Goal: Transaction & Acquisition: Purchase product/service

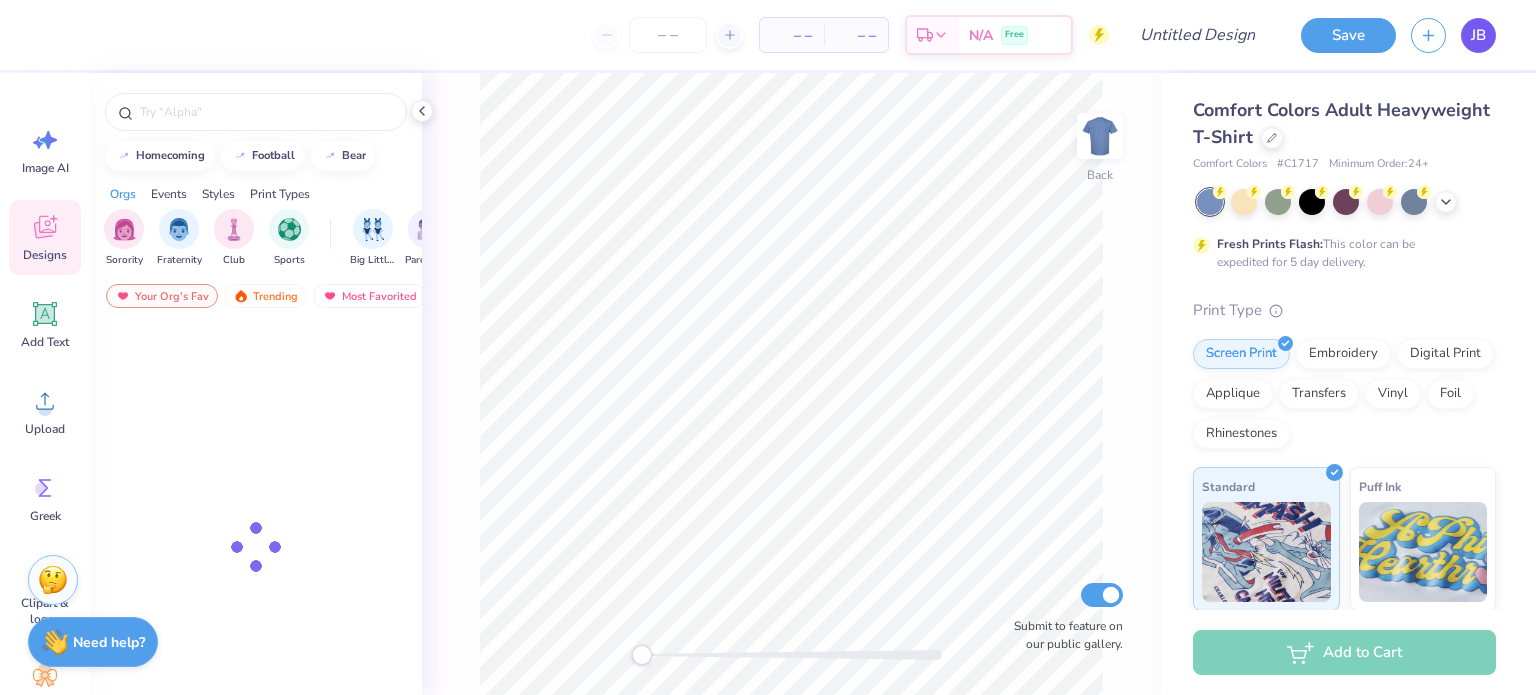
click at [1472, 30] on span "JB" at bounding box center [1478, 35] width 15 height 23
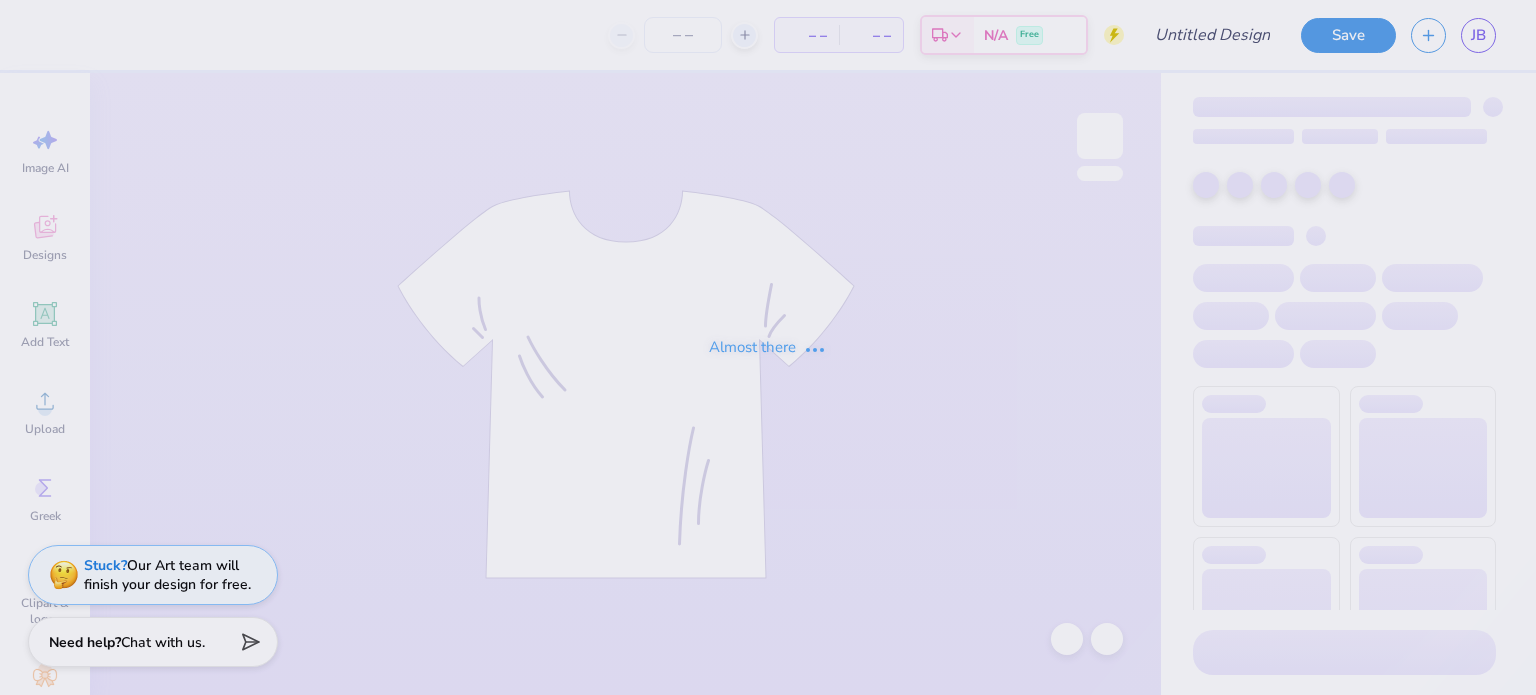
type input "Chemical Engineering T-shirt"
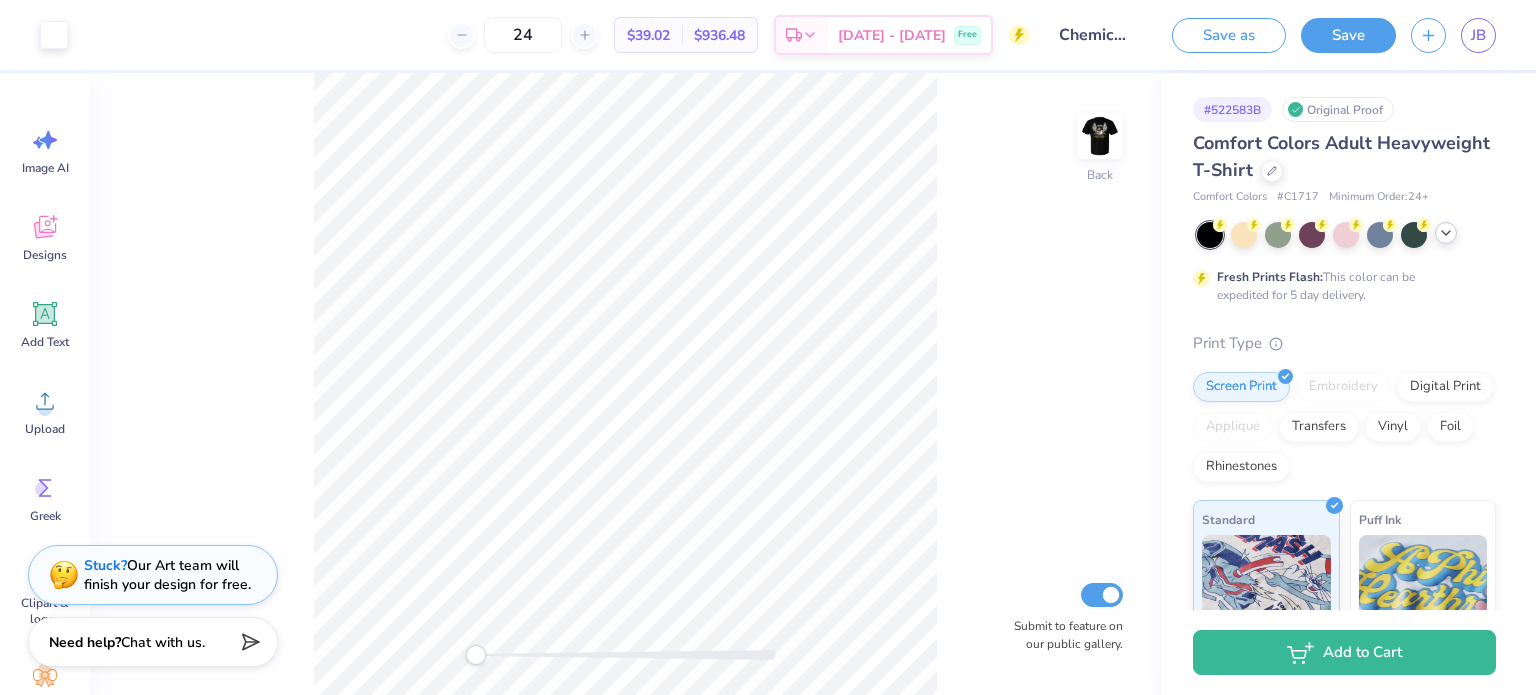
click at [1443, 239] on icon at bounding box center [1446, 233] width 16 height 16
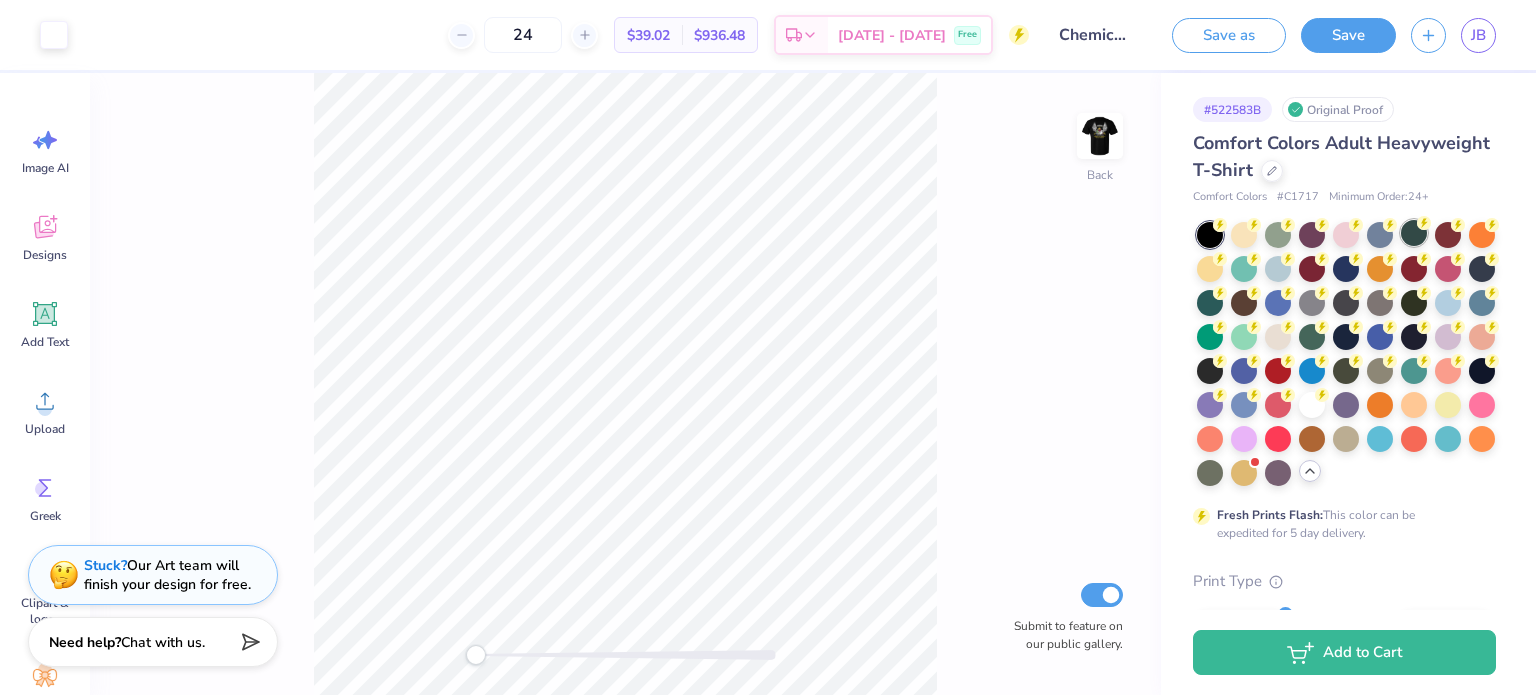
click at [1416, 235] on div at bounding box center [1414, 233] width 26 height 26
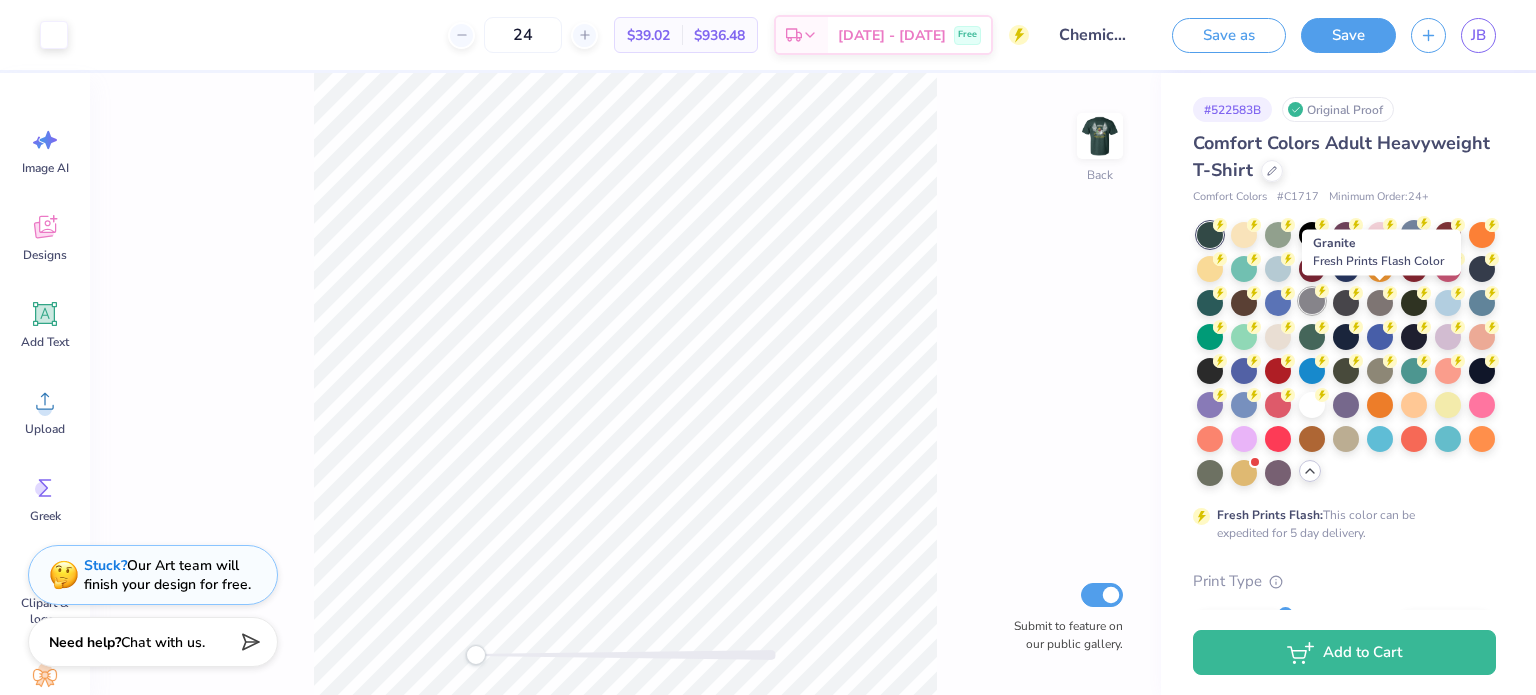
click at [1325, 301] on div at bounding box center [1312, 301] width 26 height 26
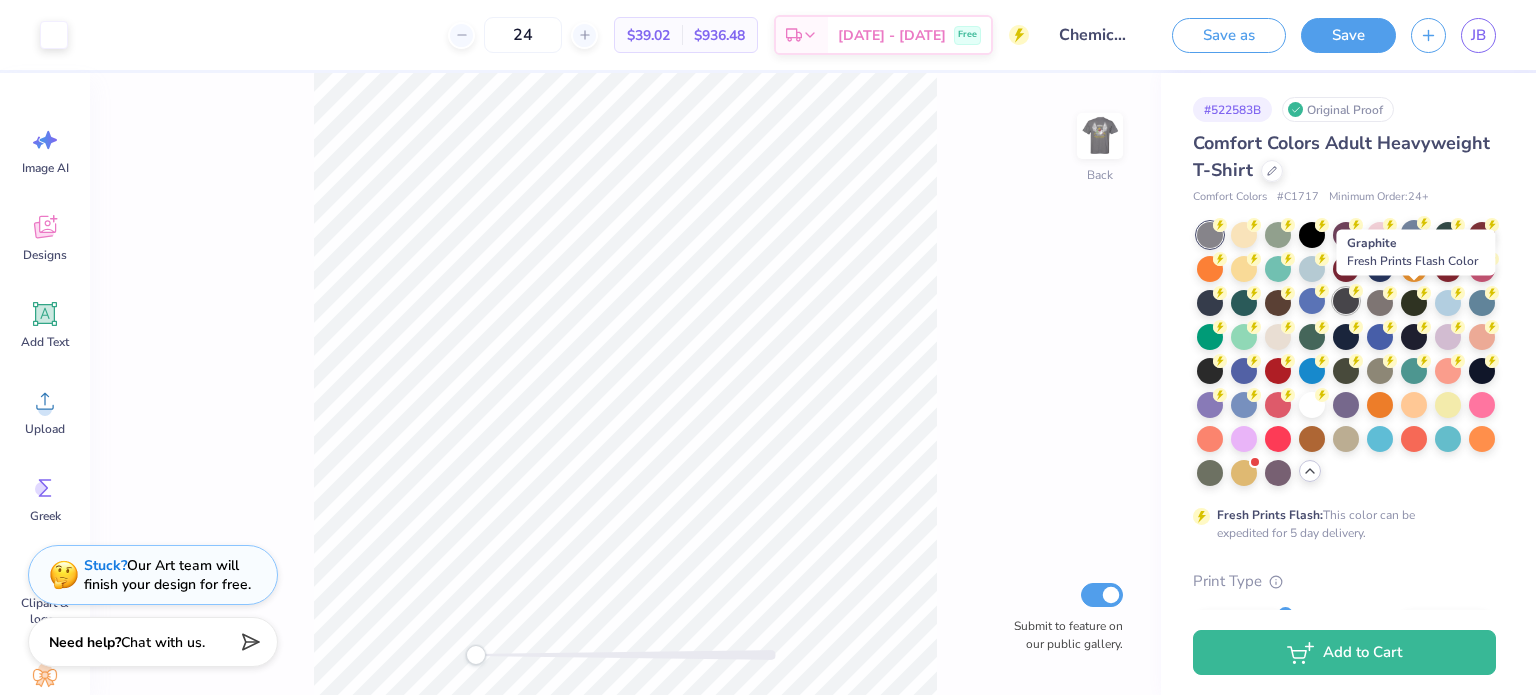
click at [1359, 304] on div at bounding box center [1346, 301] width 26 height 26
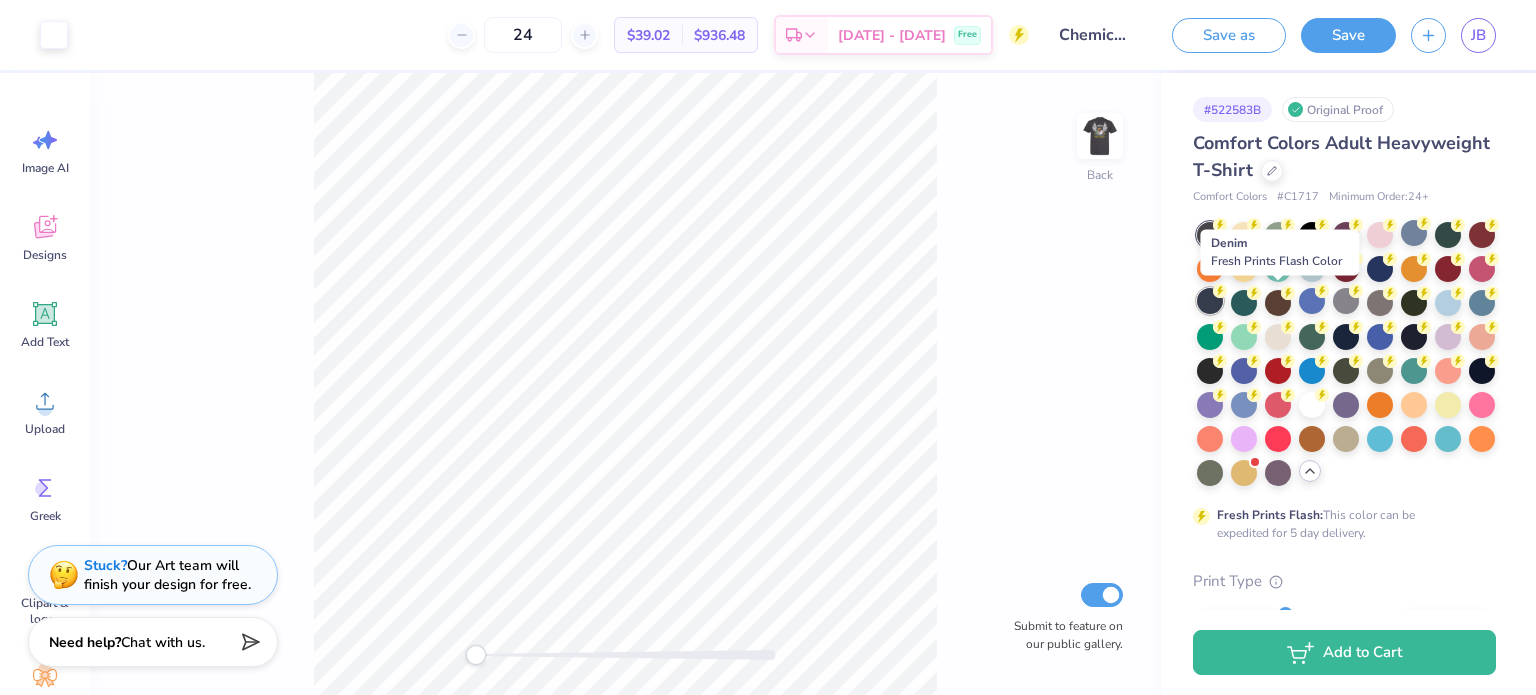
click at [1223, 307] on div at bounding box center [1210, 301] width 26 height 26
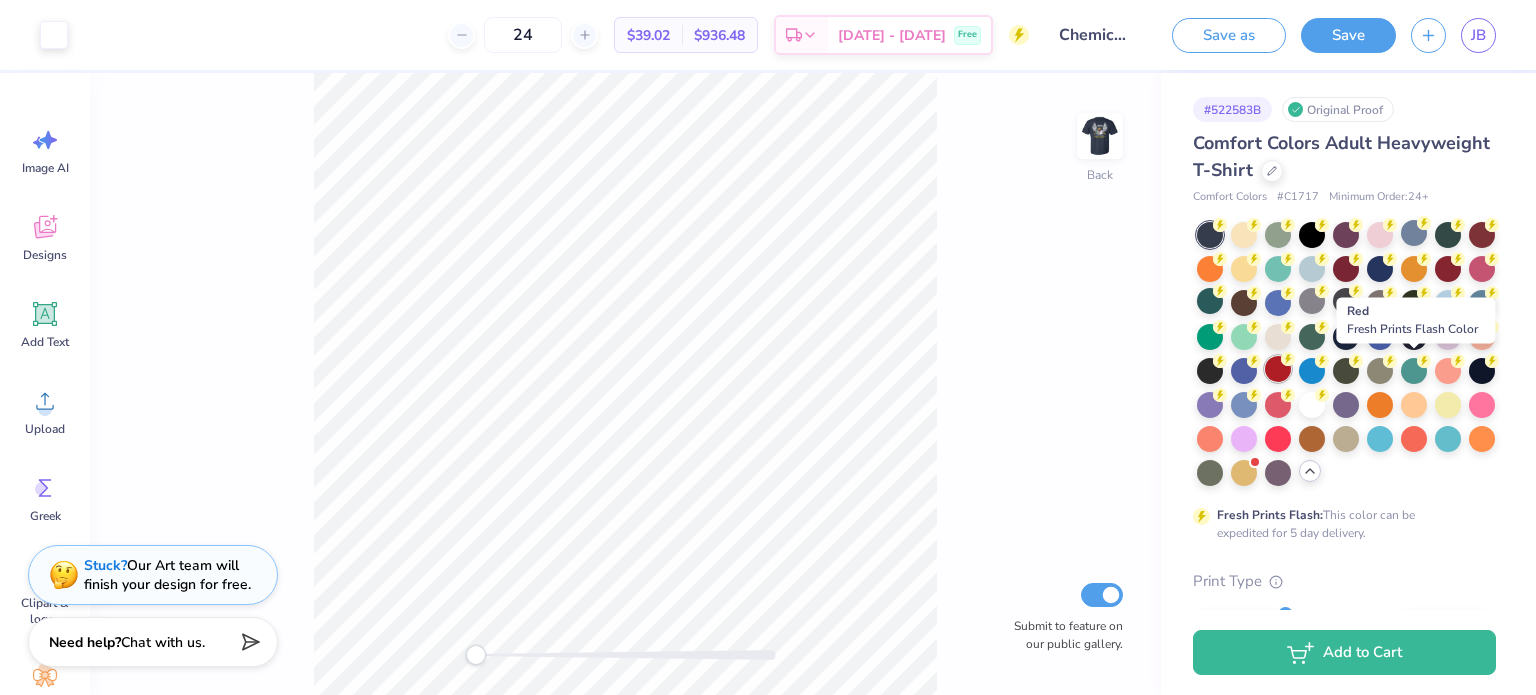
click at [1291, 371] on div at bounding box center [1278, 369] width 26 height 26
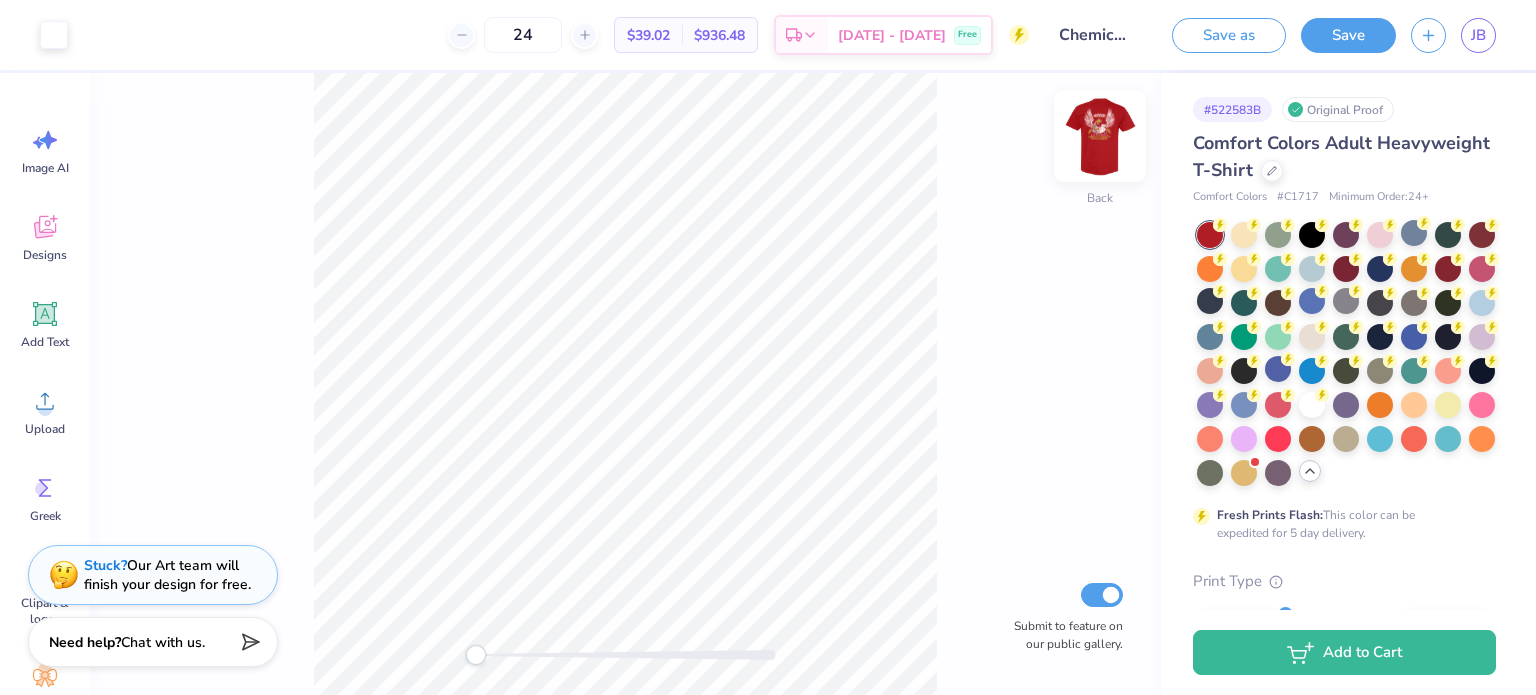
click at [1097, 137] on img at bounding box center [1100, 136] width 80 height 80
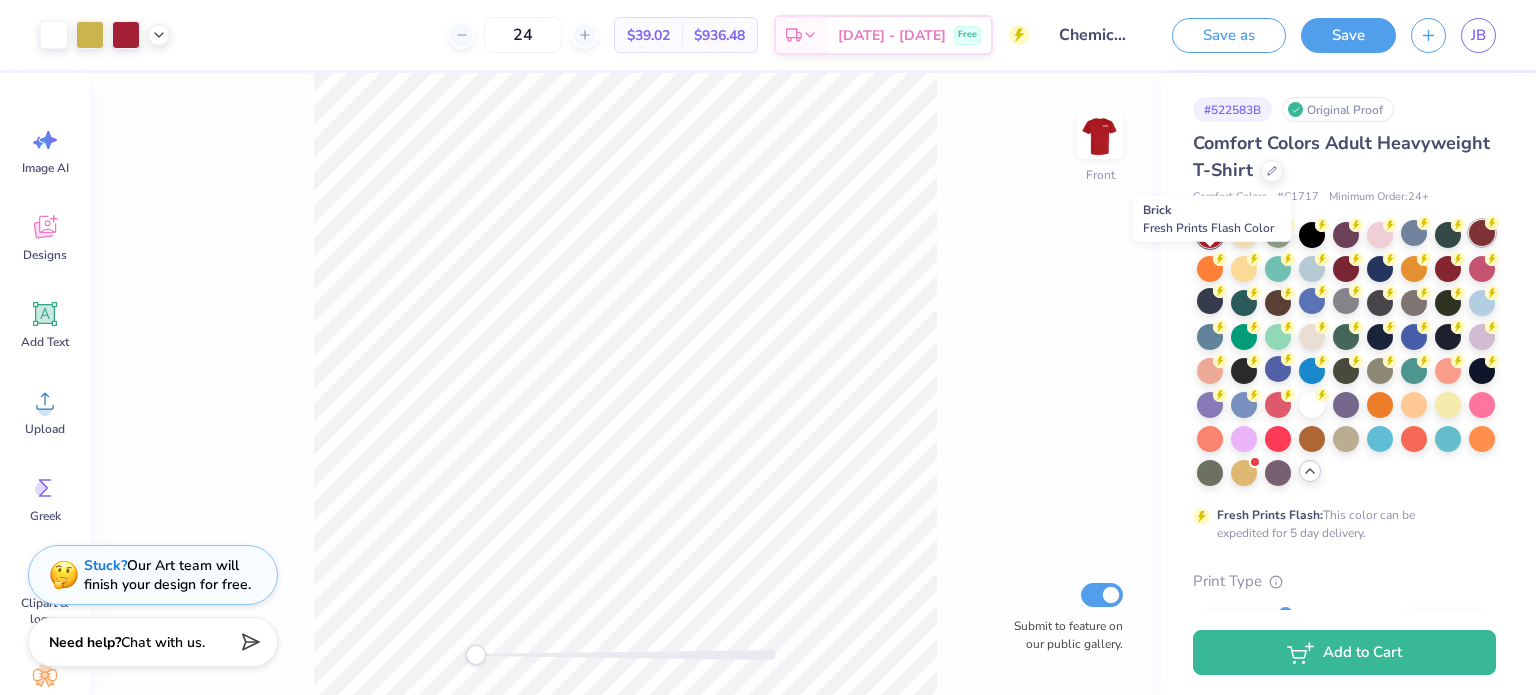
click at [1469, 246] on div at bounding box center [1482, 233] width 26 height 26
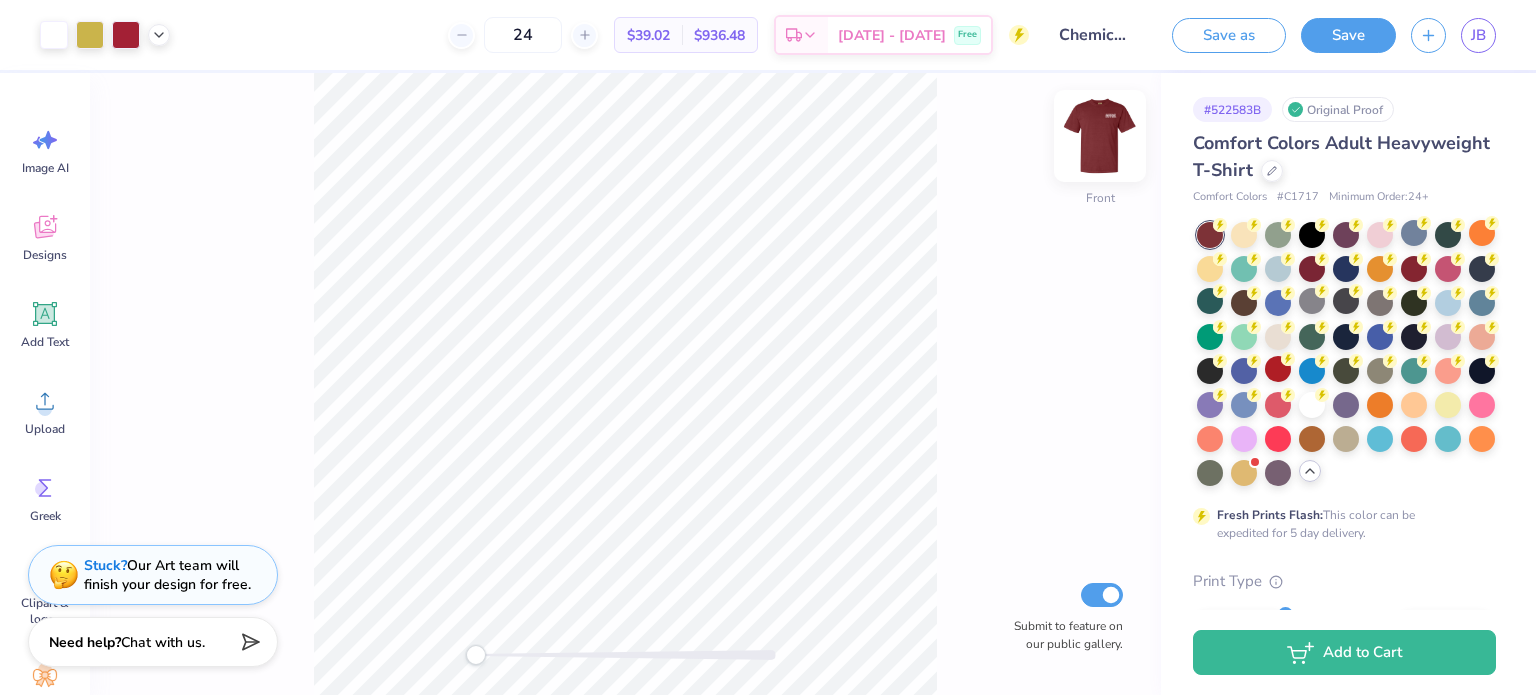
click at [1093, 132] on img at bounding box center [1100, 136] width 80 height 80
click at [1094, 132] on img at bounding box center [1100, 136] width 80 height 80
click at [562, 37] on input "24" at bounding box center [523, 35] width 78 height 36
click at [562, 35] on input "24" at bounding box center [523, 35] width 78 height 36
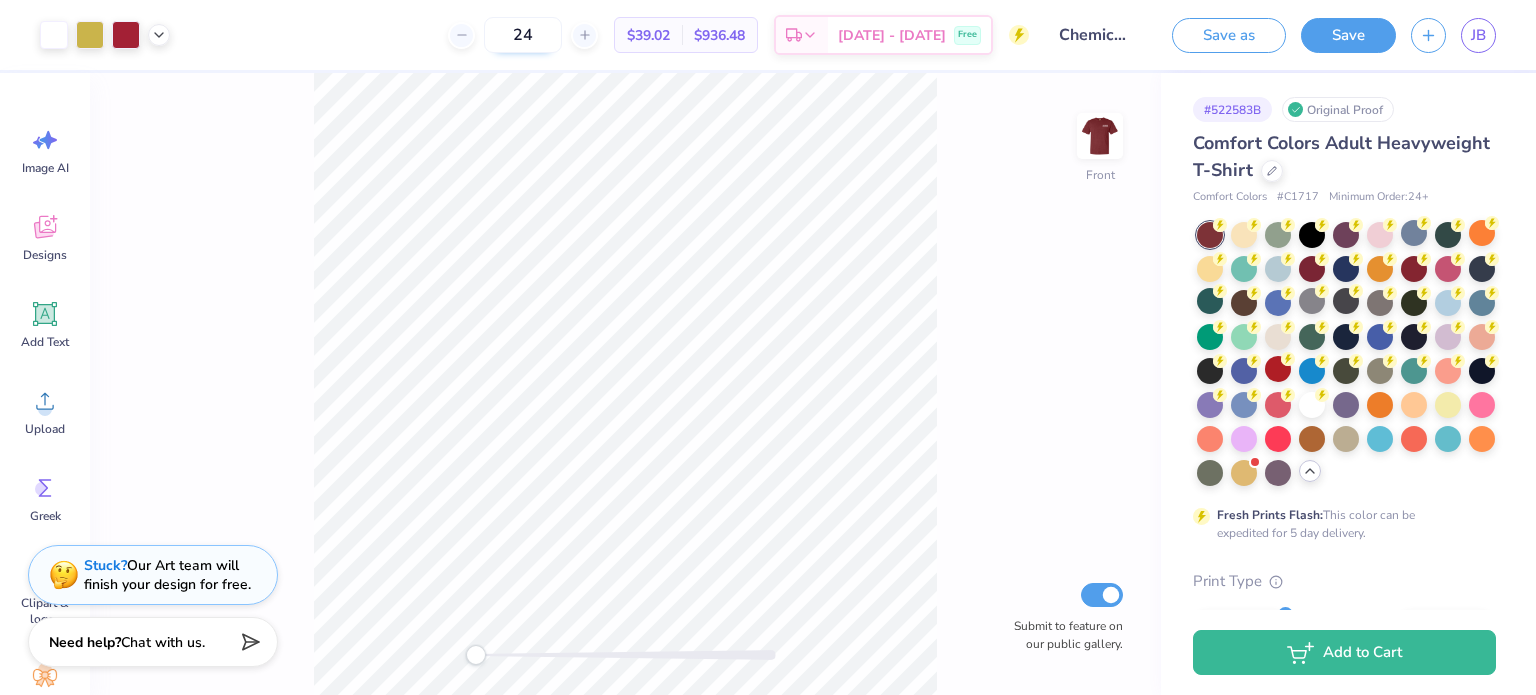
click at [562, 35] on input "24" at bounding box center [523, 35] width 78 height 36
type input "48"
click at [502, 64] on div "48 $27.22 Per Item $1,306.56 Total Est. Delivery [DATE] - [DATE] Free" at bounding box center [607, 35] width 844 height 70
click at [1401, 450] on div at bounding box center [1414, 437] width 26 height 26
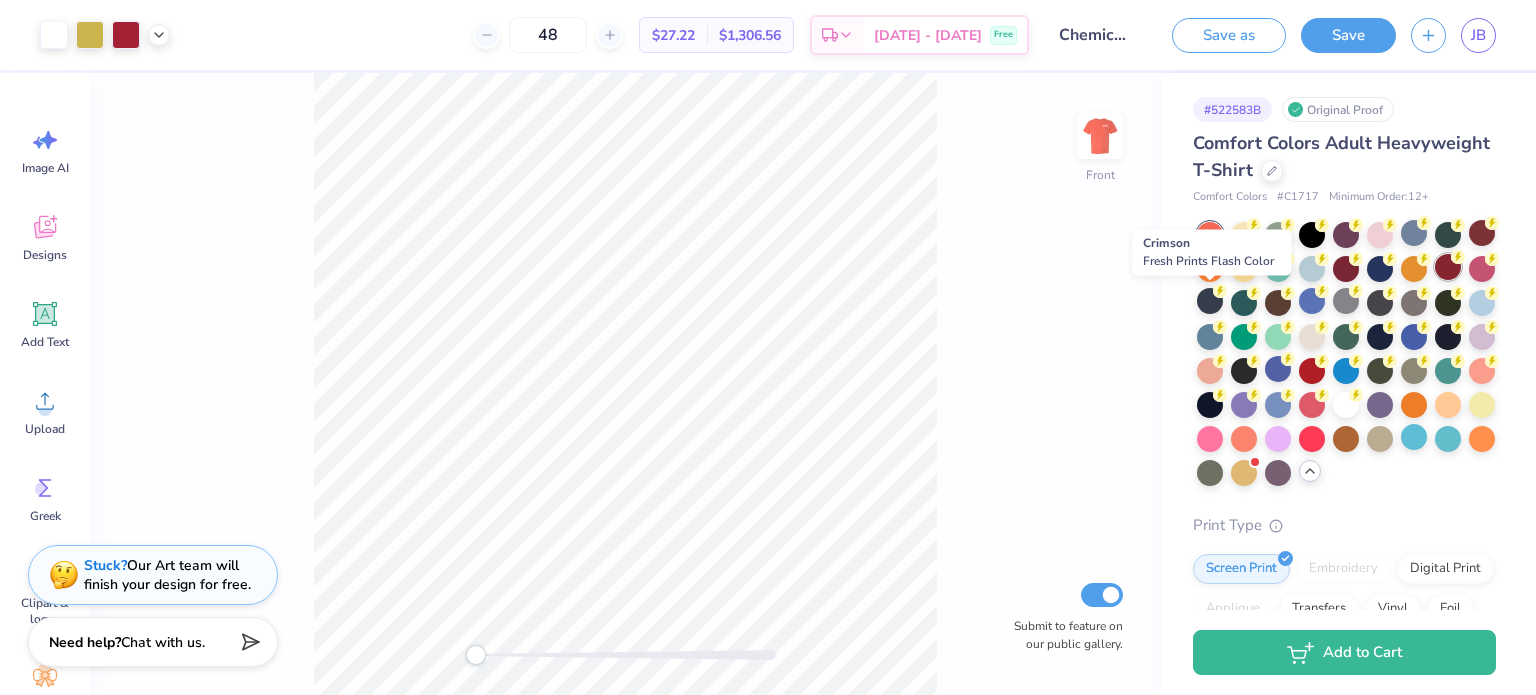
click at [1451, 264] on circle at bounding box center [1458, 257] width 14 height 14
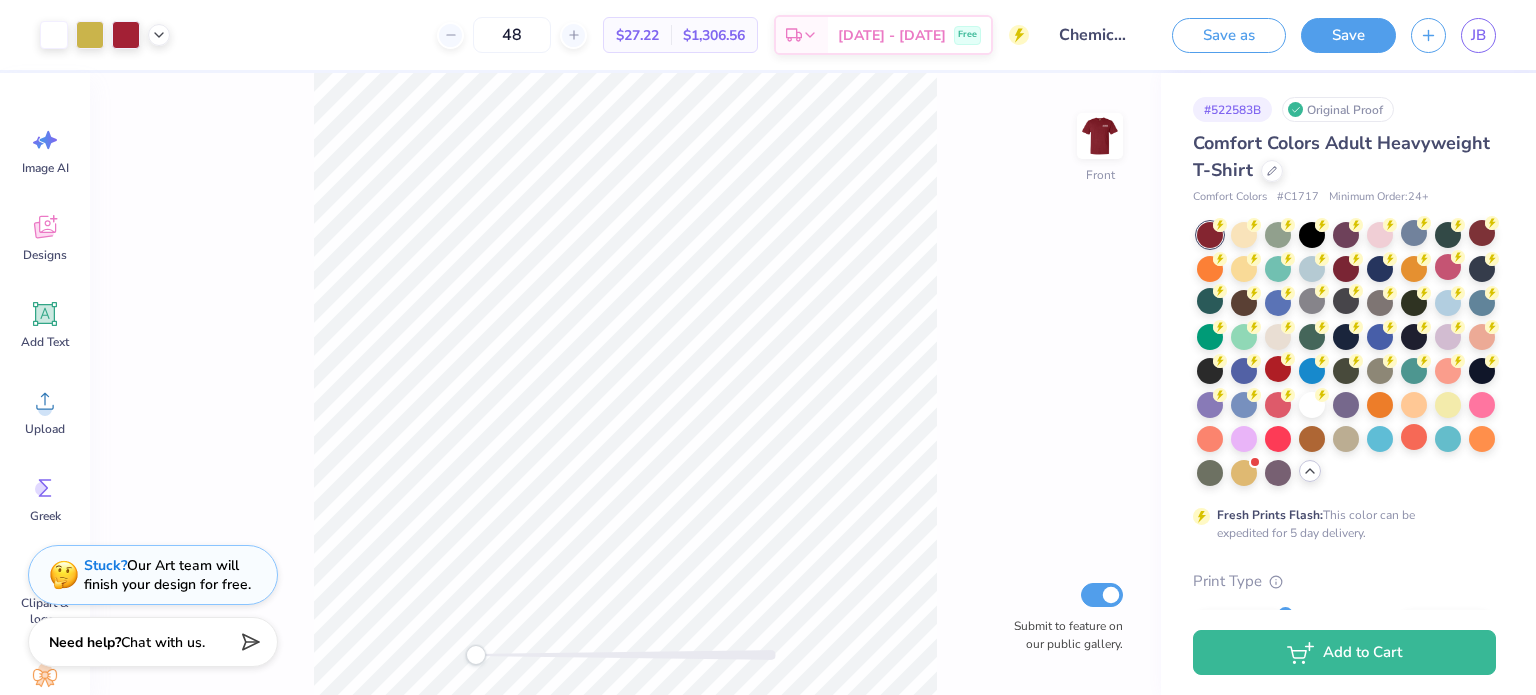
click at [1098, 135] on img at bounding box center [1100, 136] width 40 height 40
click at [1099, 131] on img at bounding box center [1100, 136] width 80 height 80
click at [1299, 450] on div at bounding box center [1312, 437] width 26 height 26
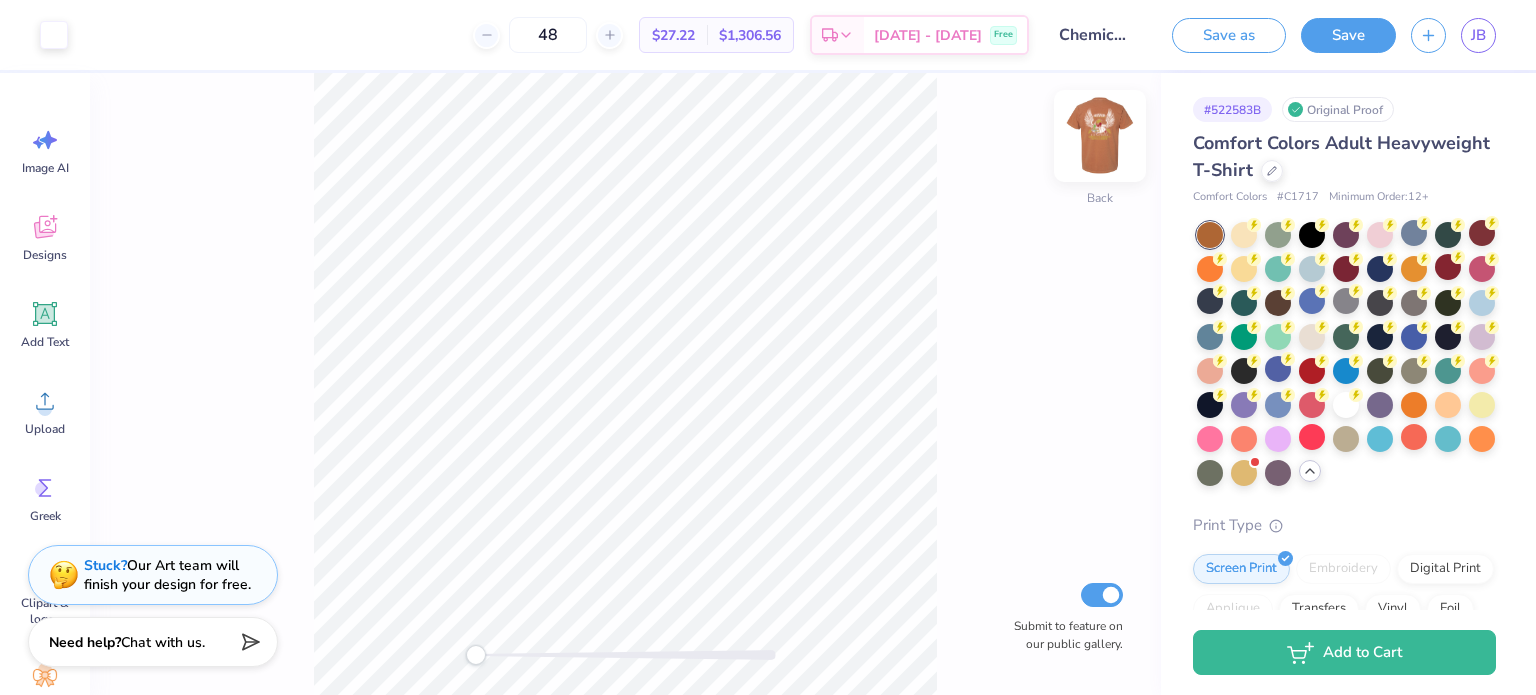
click at [1105, 151] on img at bounding box center [1100, 136] width 80 height 80
click at [1105, 133] on img at bounding box center [1100, 136] width 80 height 80
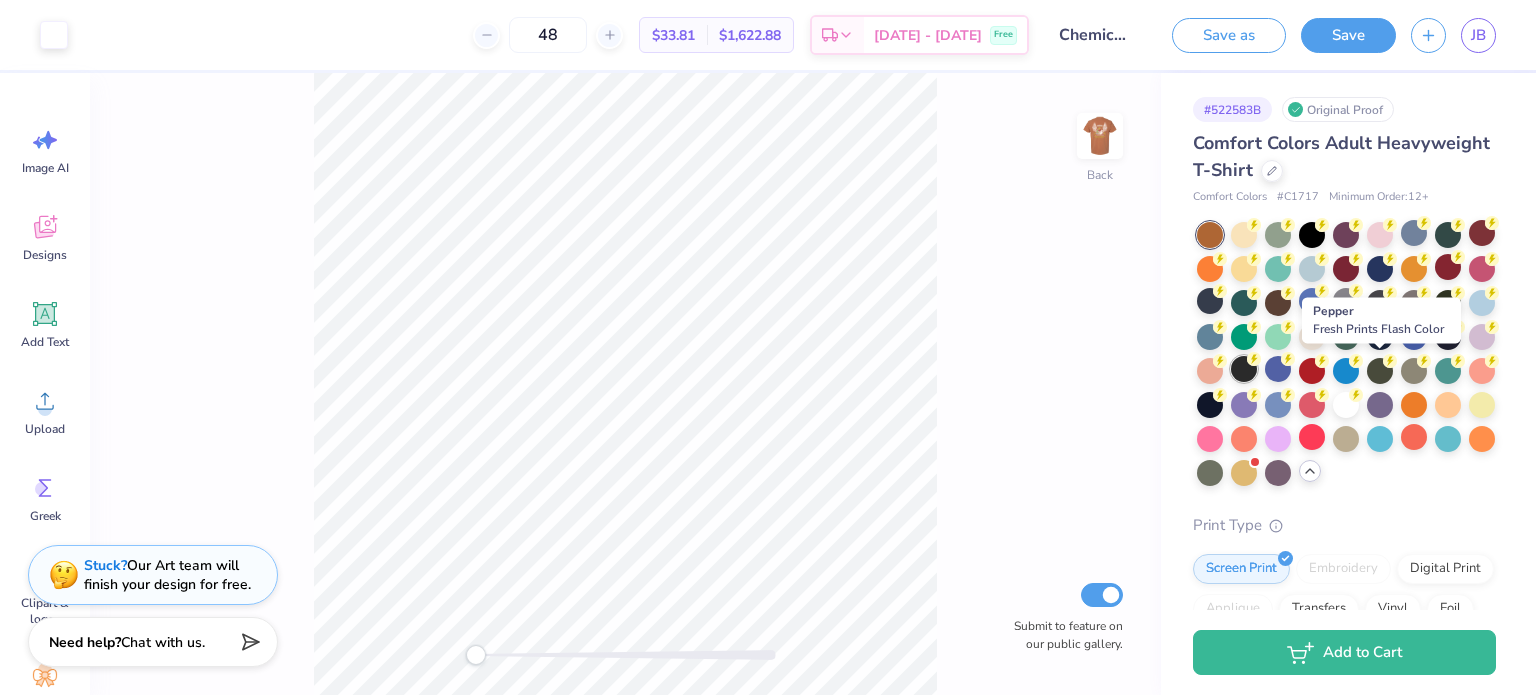
click at [1257, 370] on div at bounding box center [1244, 369] width 26 height 26
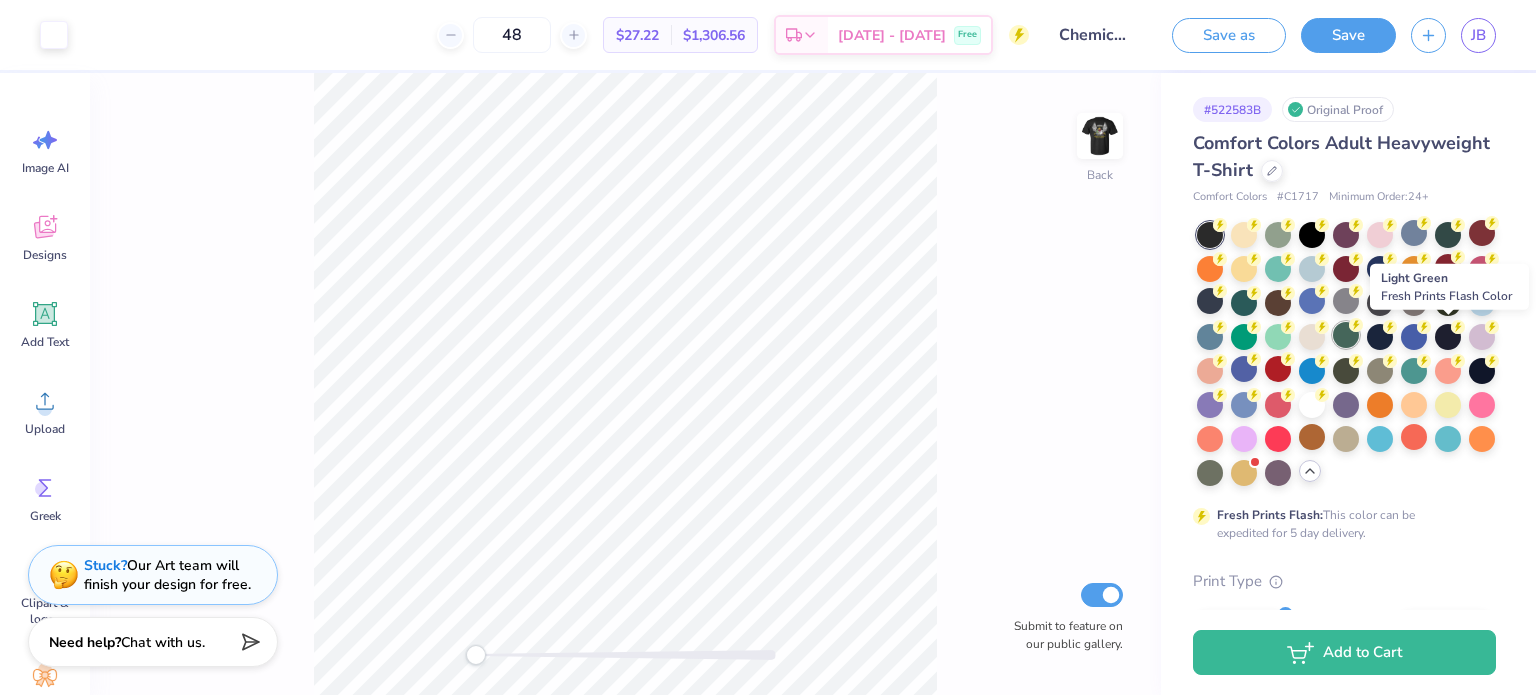
click at [1359, 340] on div at bounding box center [1346, 335] width 26 height 26
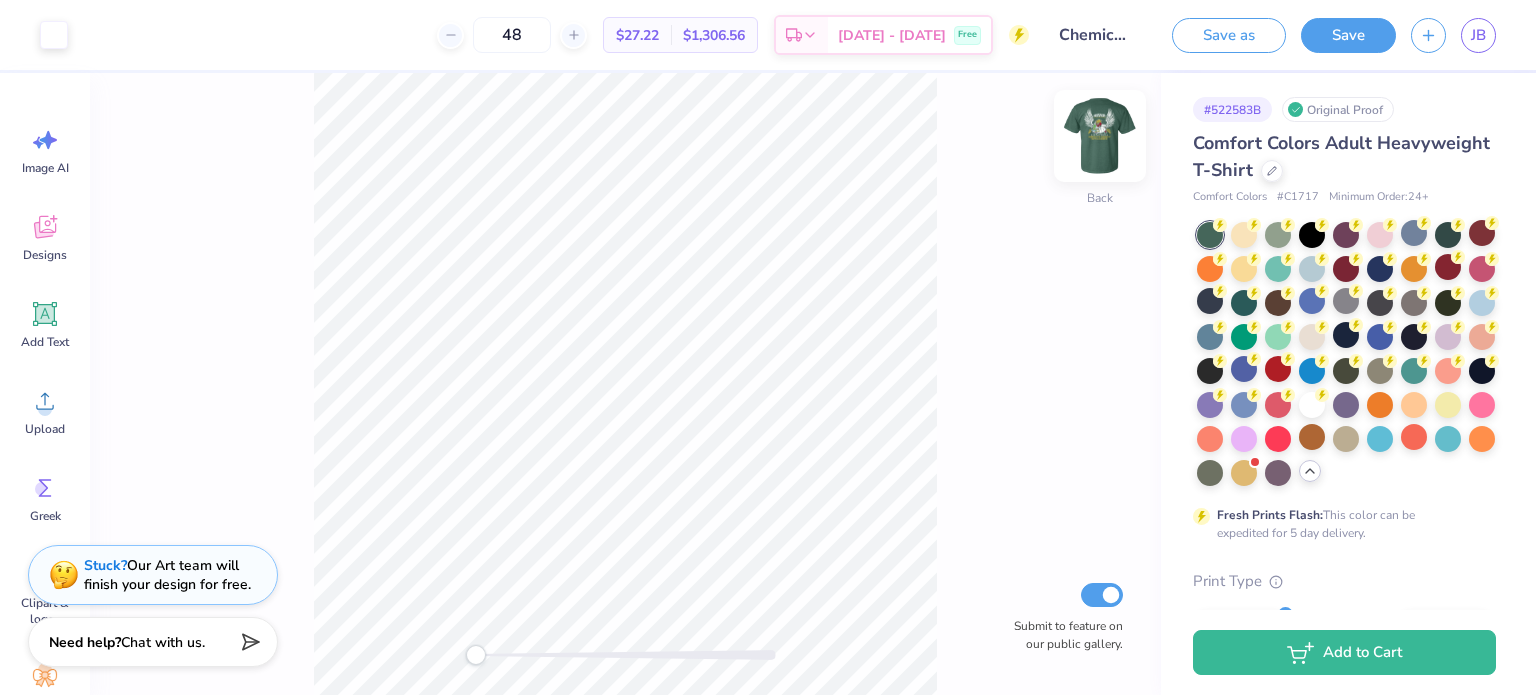
click at [1105, 139] on img at bounding box center [1100, 136] width 80 height 80
click at [1104, 145] on img at bounding box center [1100, 136] width 80 height 80
click at [1349, 227] on icon at bounding box center [1356, 223] width 14 height 14
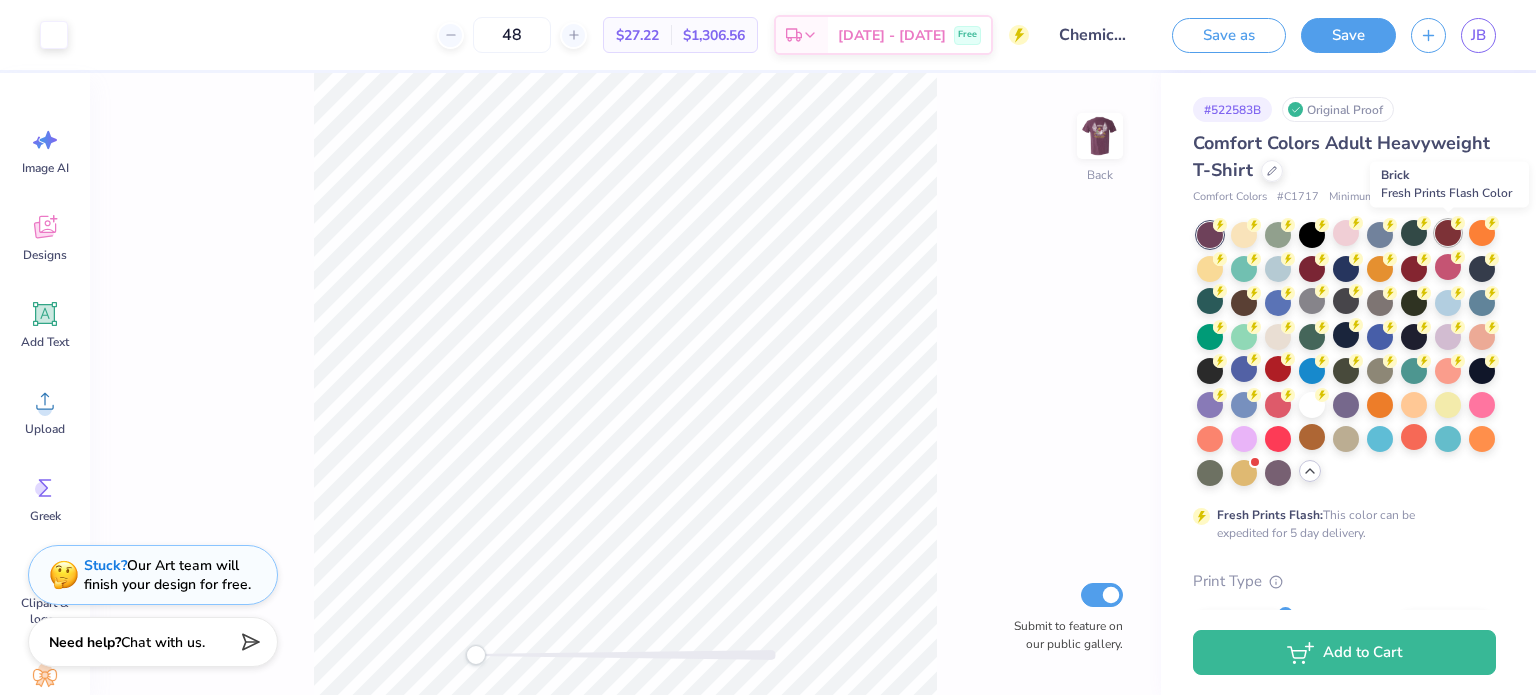
click at [1452, 239] on div at bounding box center [1448, 233] width 26 height 26
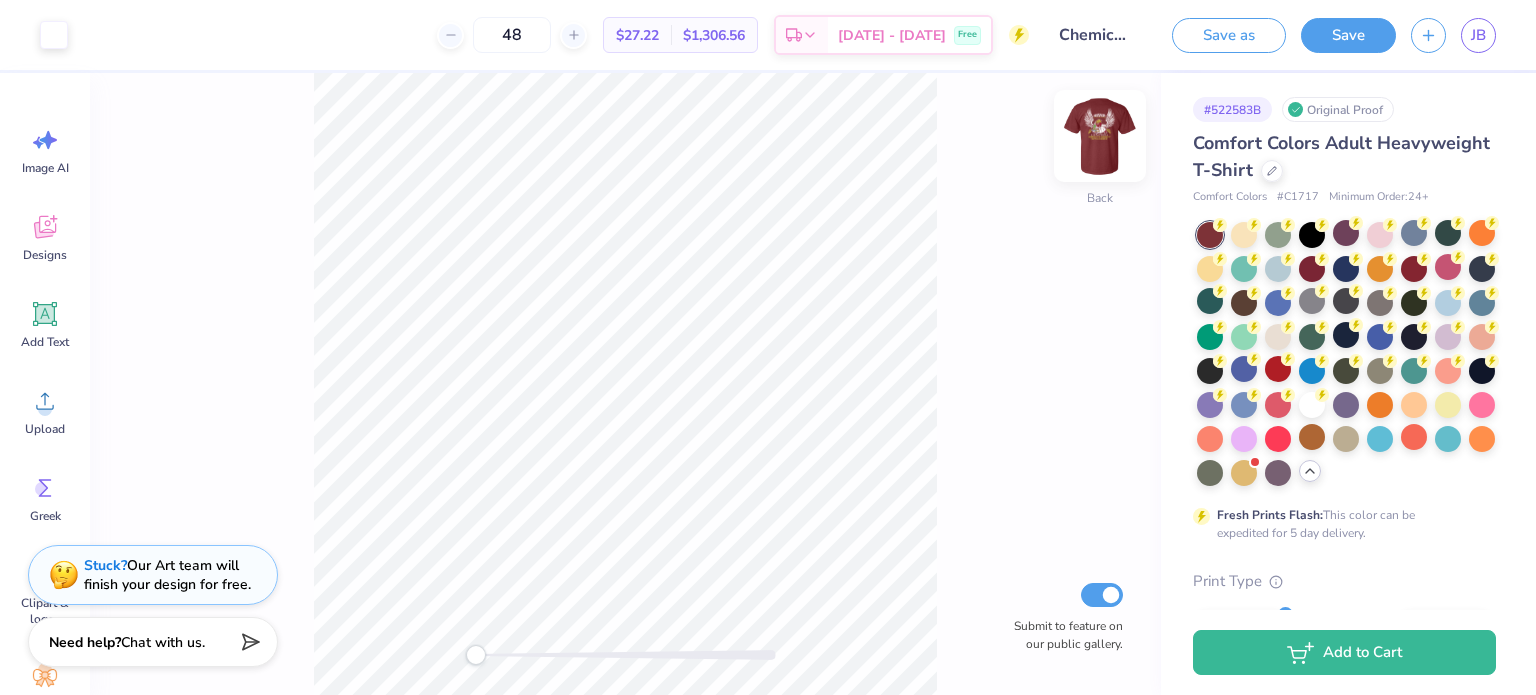
click at [1113, 145] on img at bounding box center [1100, 136] width 80 height 80
click at [1283, 176] on div at bounding box center [1272, 169] width 22 height 22
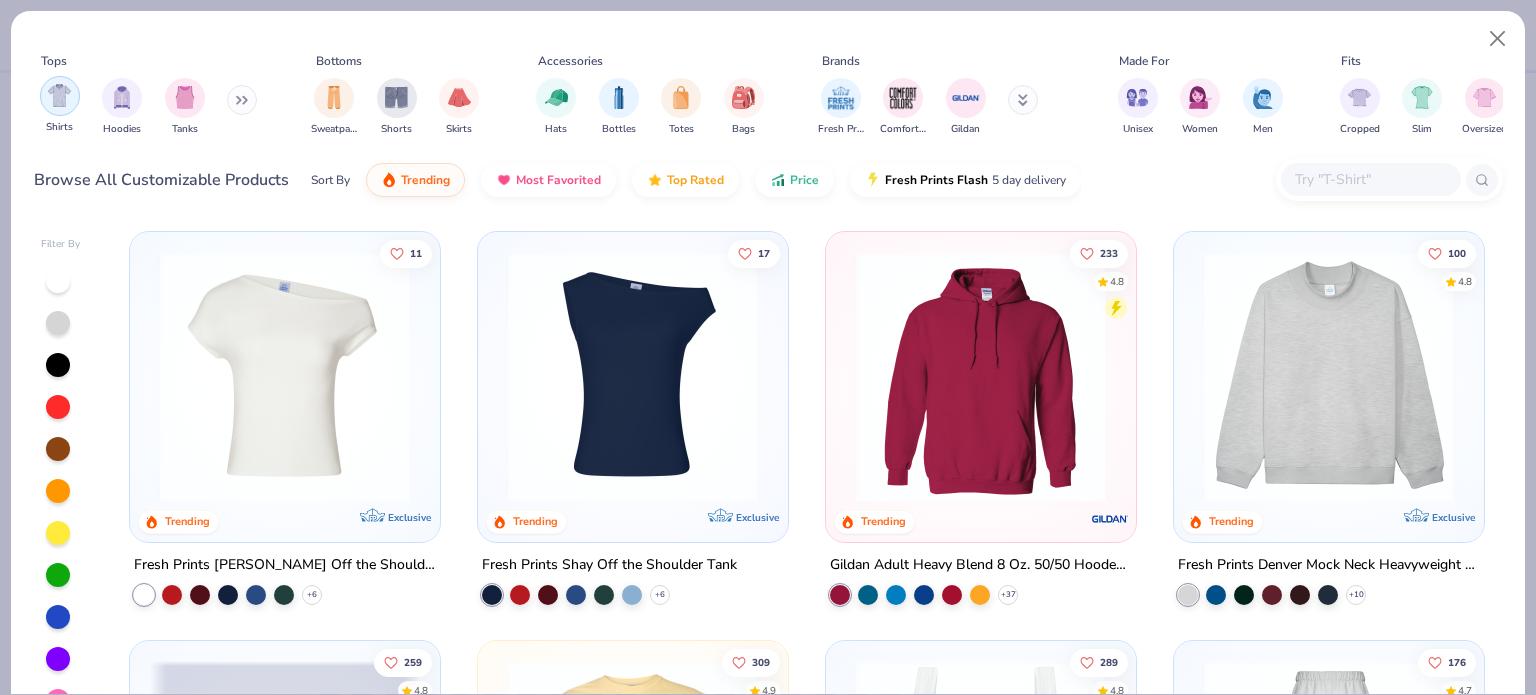
click at [48, 99] on img "filter for Shirts" at bounding box center [59, 95] width 23 height 23
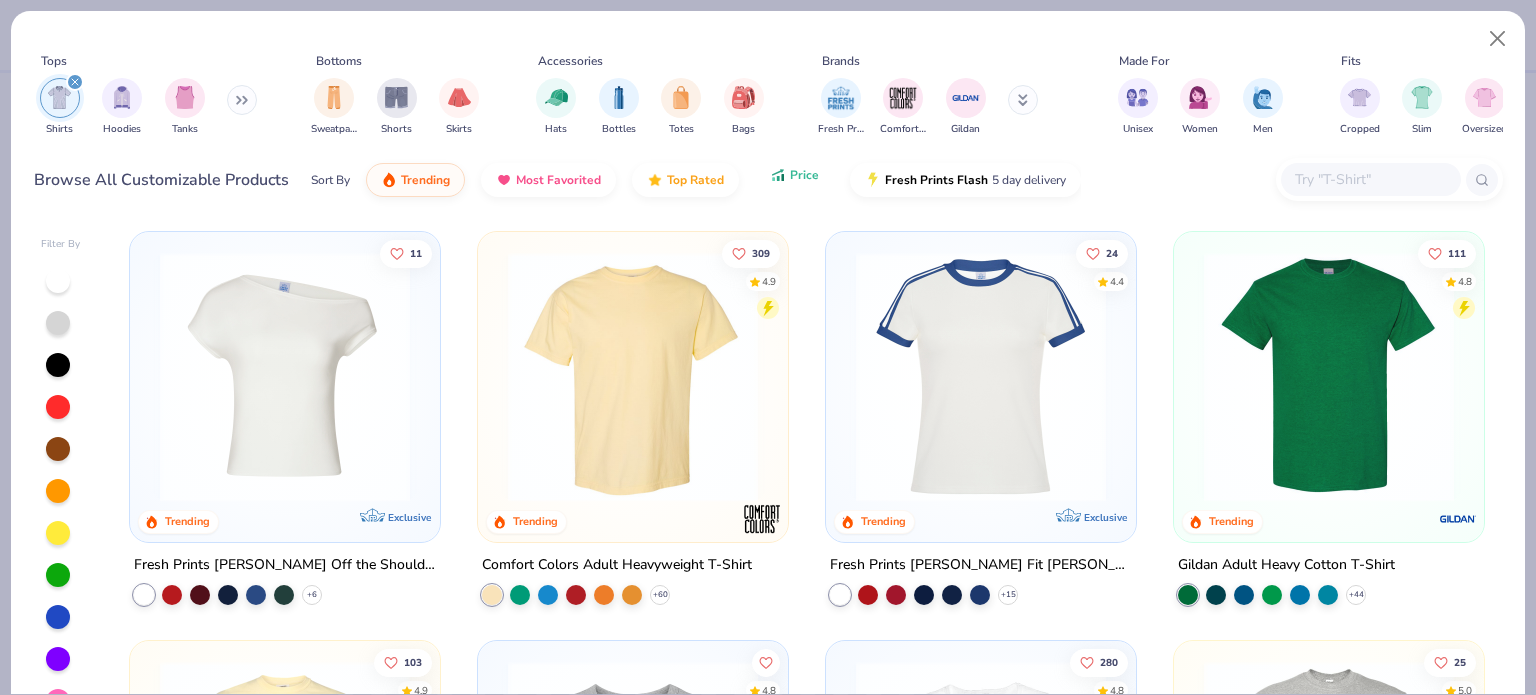
click at [780, 191] on button "Price" at bounding box center [794, 175] width 79 height 34
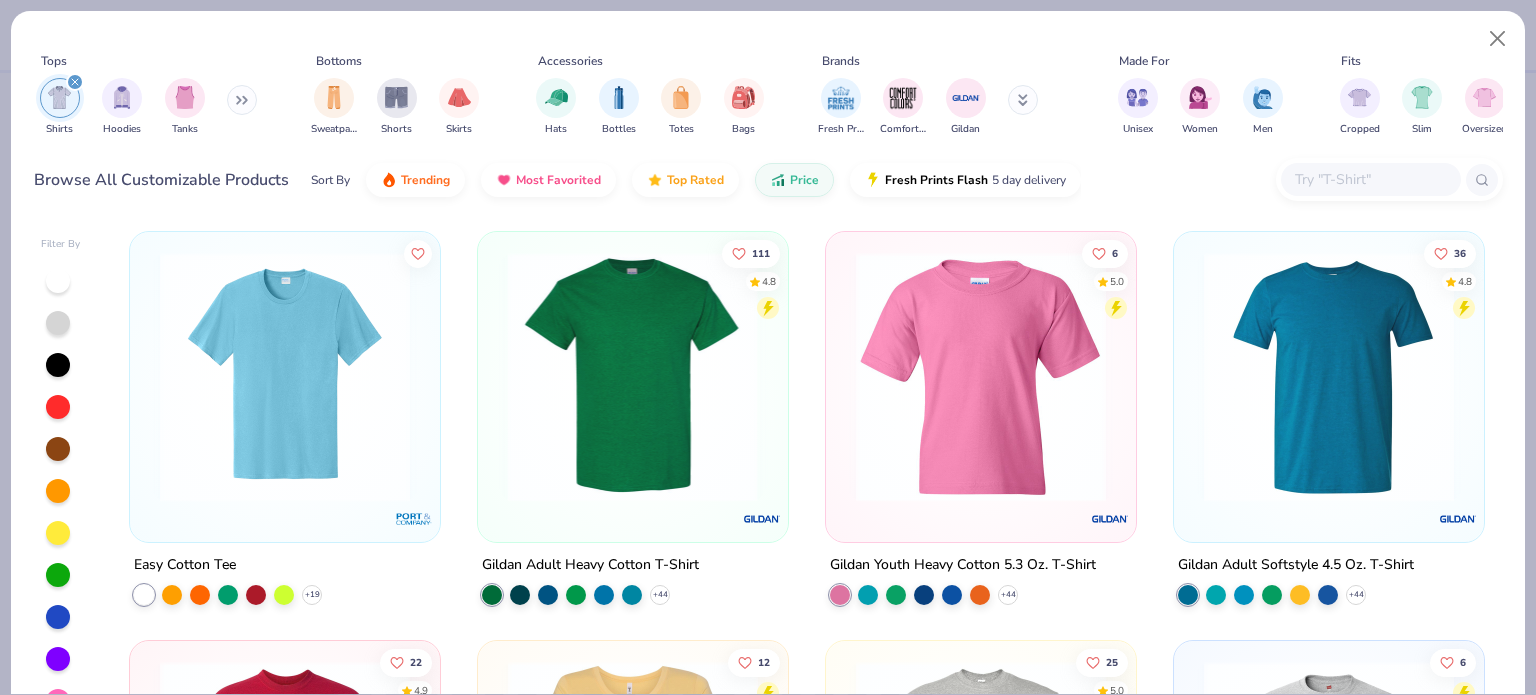
click at [594, 455] on img at bounding box center [633, 377] width 270 height 250
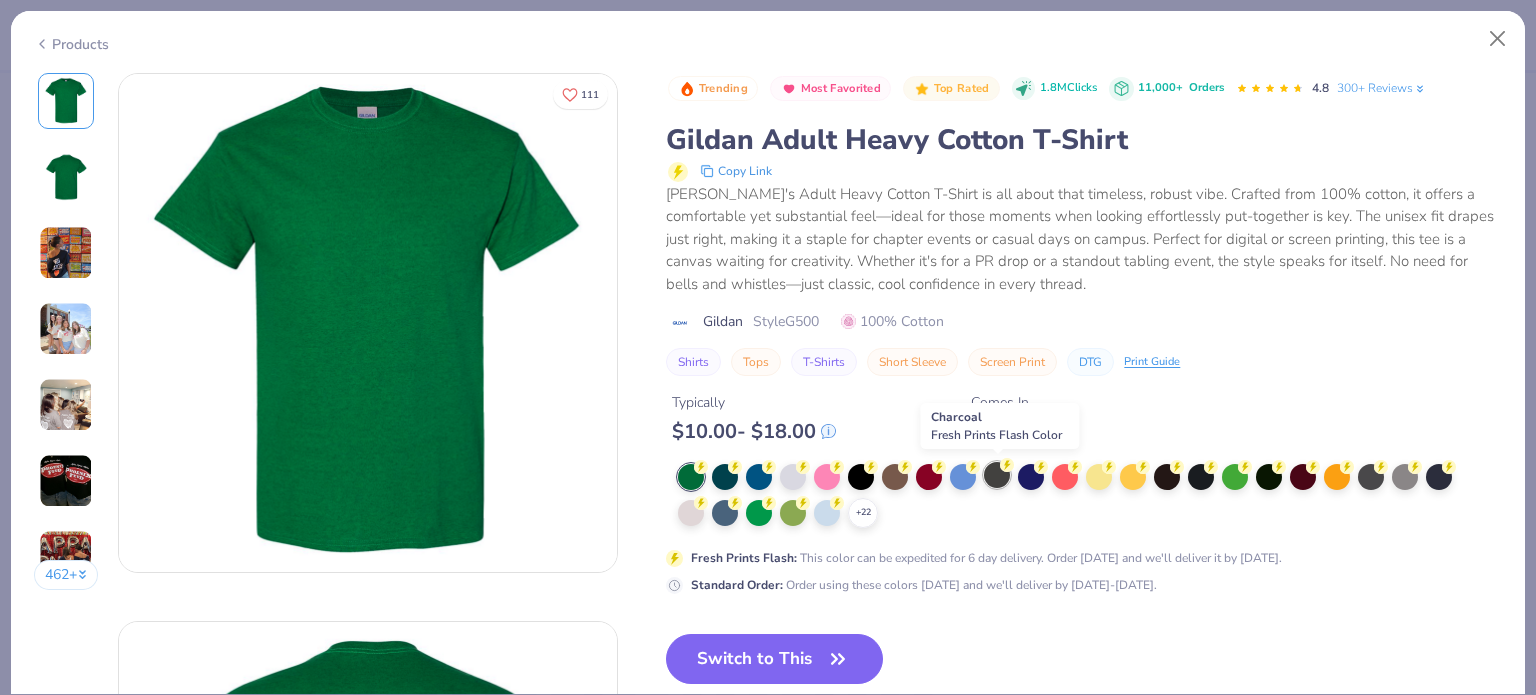
click at [1000, 483] on div at bounding box center [997, 475] width 26 height 26
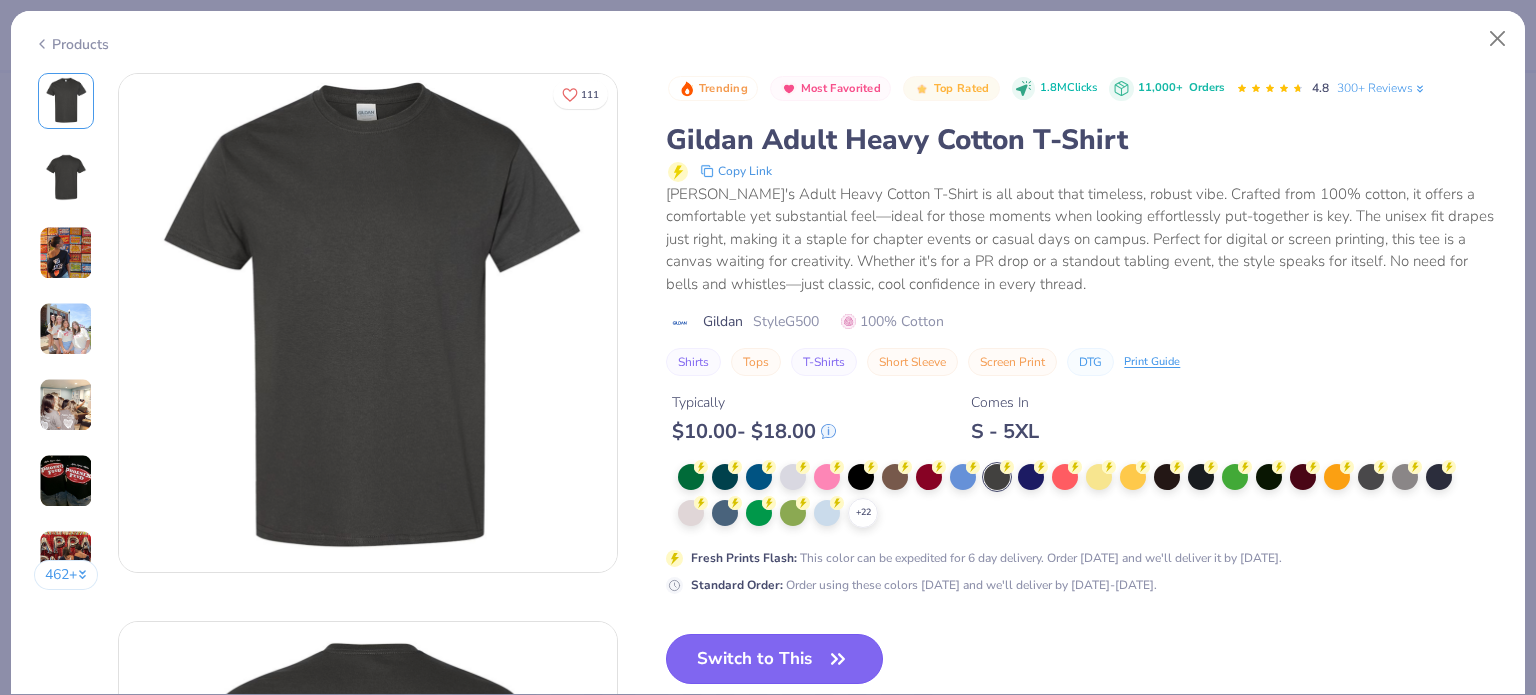
click at [819, 639] on button "Switch to This" at bounding box center [774, 659] width 217 height 50
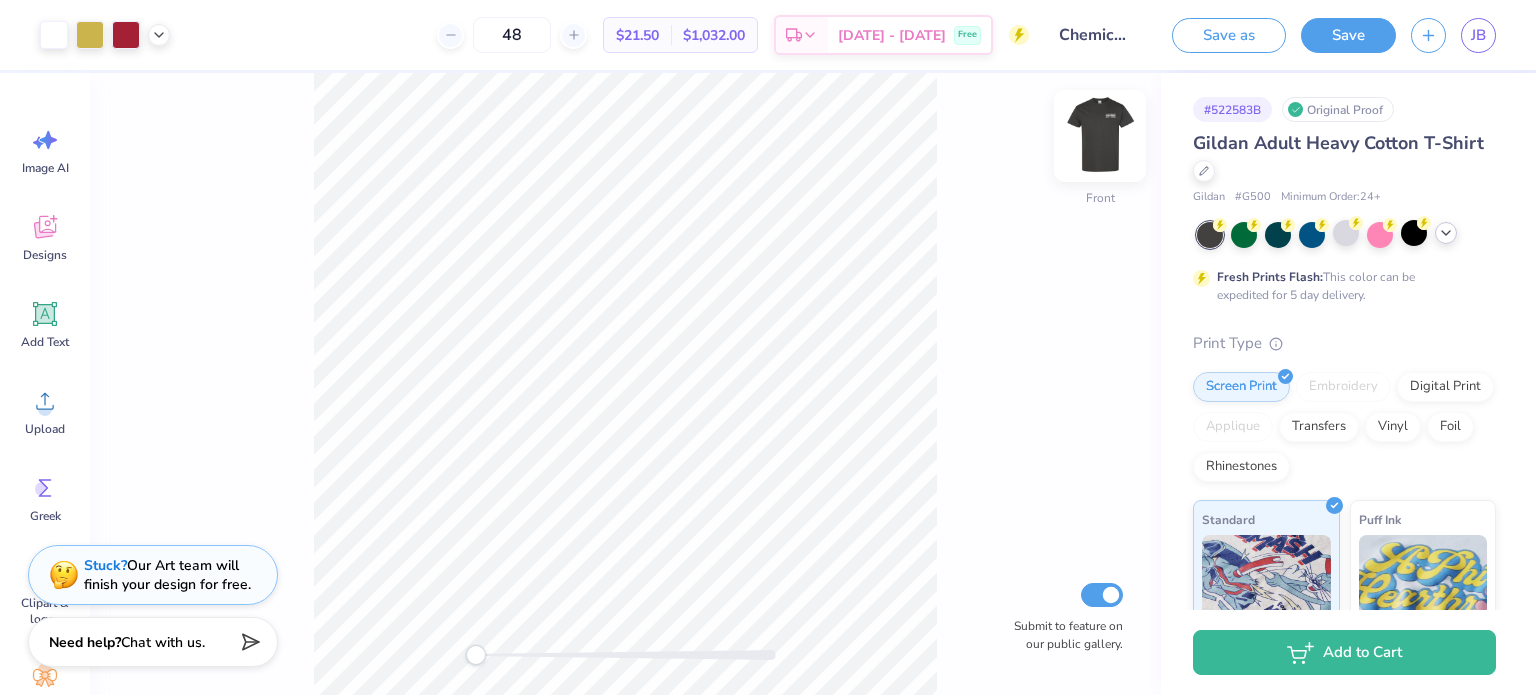
click at [1094, 131] on img at bounding box center [1100, 136] width 80 height 80
click at [1448, 233] on icon at bounding box center [1446, 233] width 16 height 16
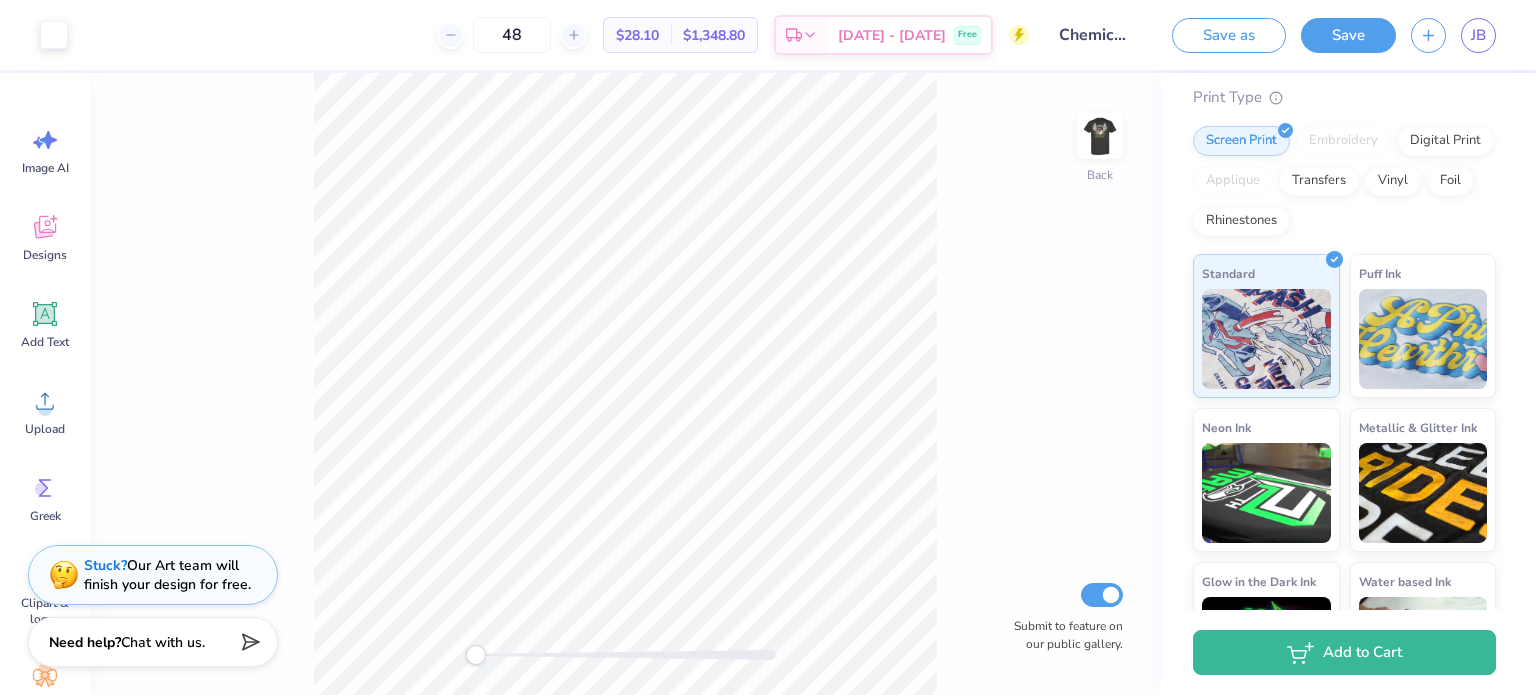
scroll to position [420, 0]
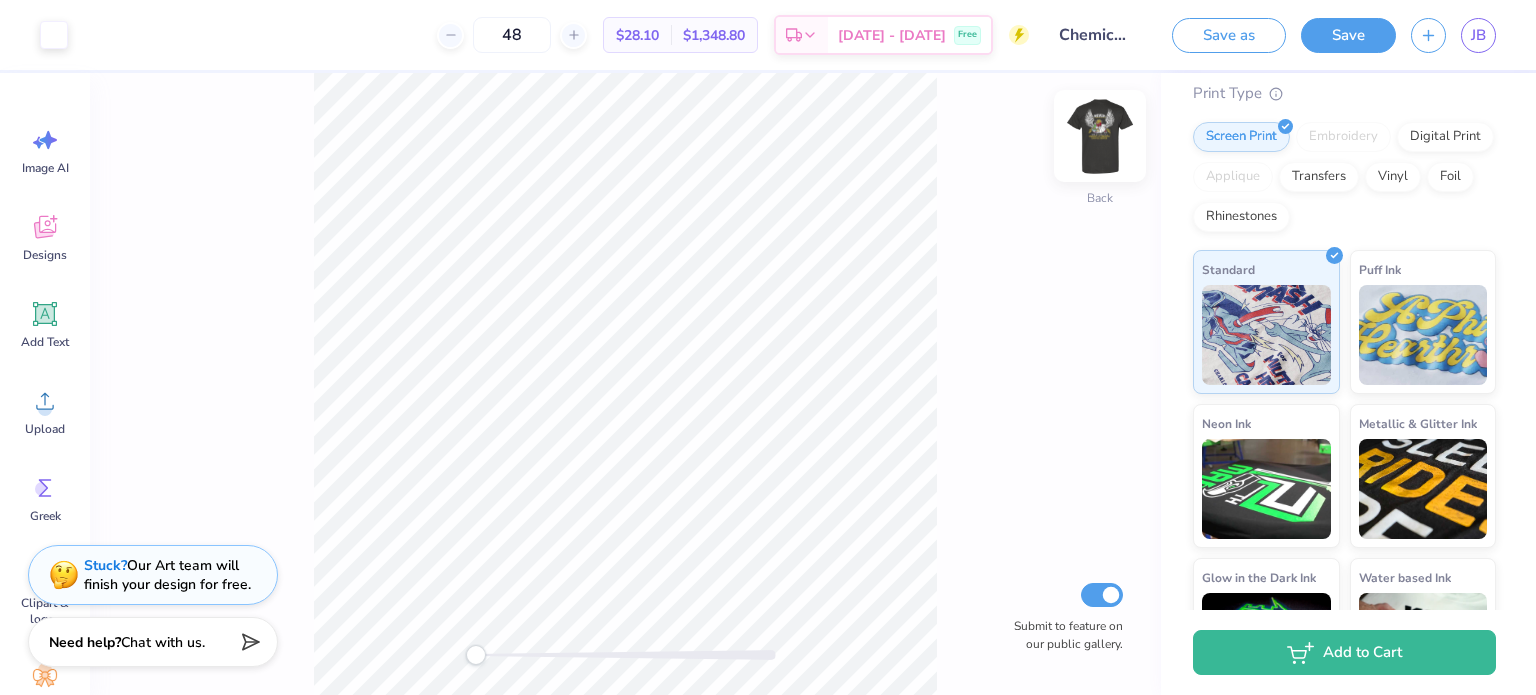
click at [1096, 144] on img at bounding box center [1100, 136] width 80 height 80
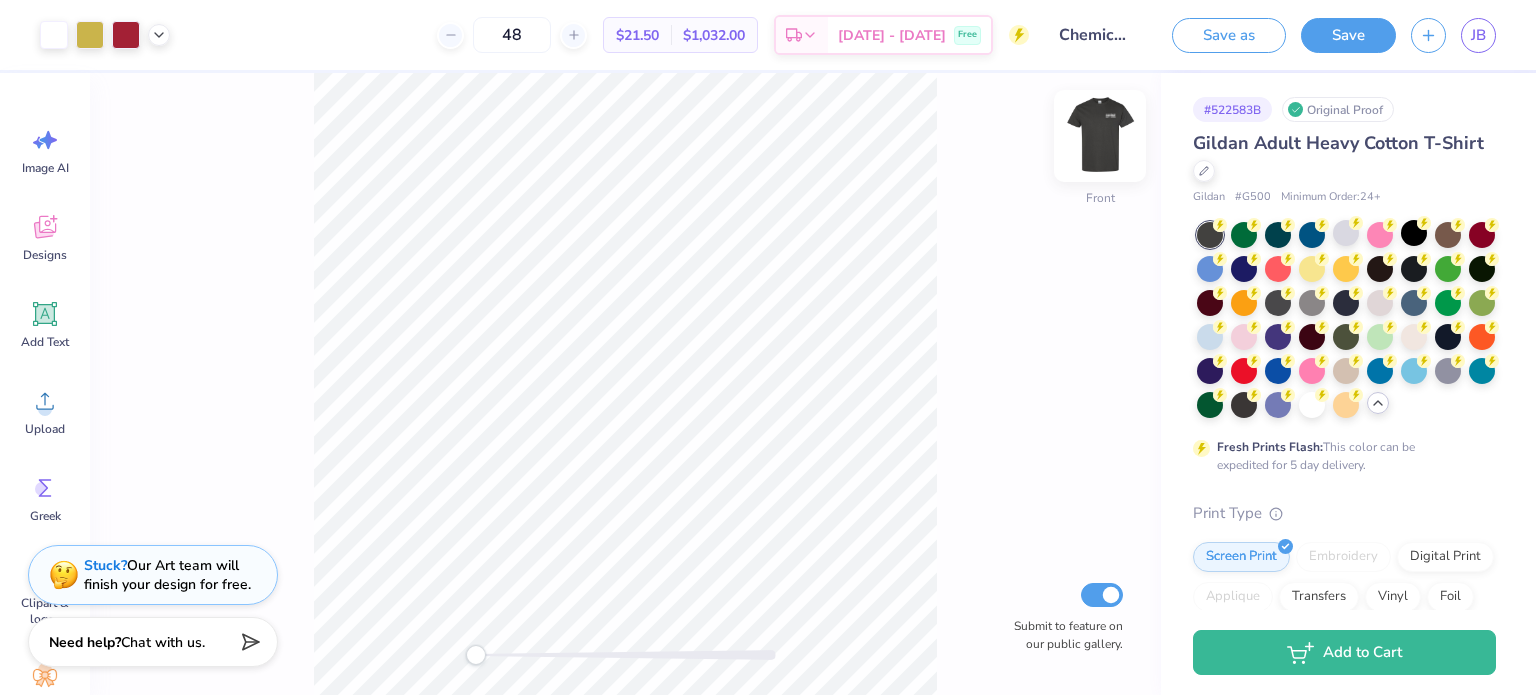
click at [1110, 127] on img at bounding box center [1100, 136] width 80 height 80
click at [659, 37] on span "$28.10" at bounding box center [637, 35] width 43 height 21
click at [1474, 41] on span "JB" at bounding box center [1478, 35] width 15 height 23
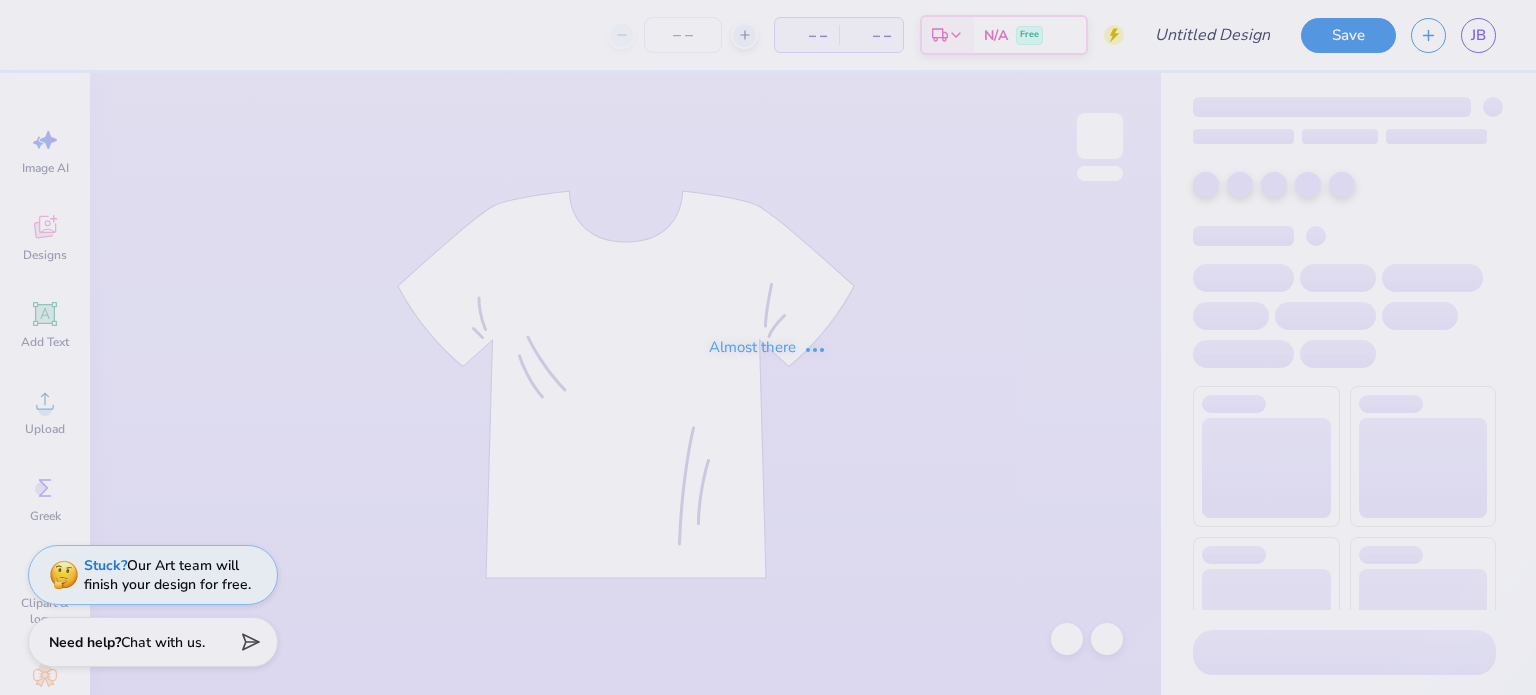
type input "chem eng crewneck"
type input "24"
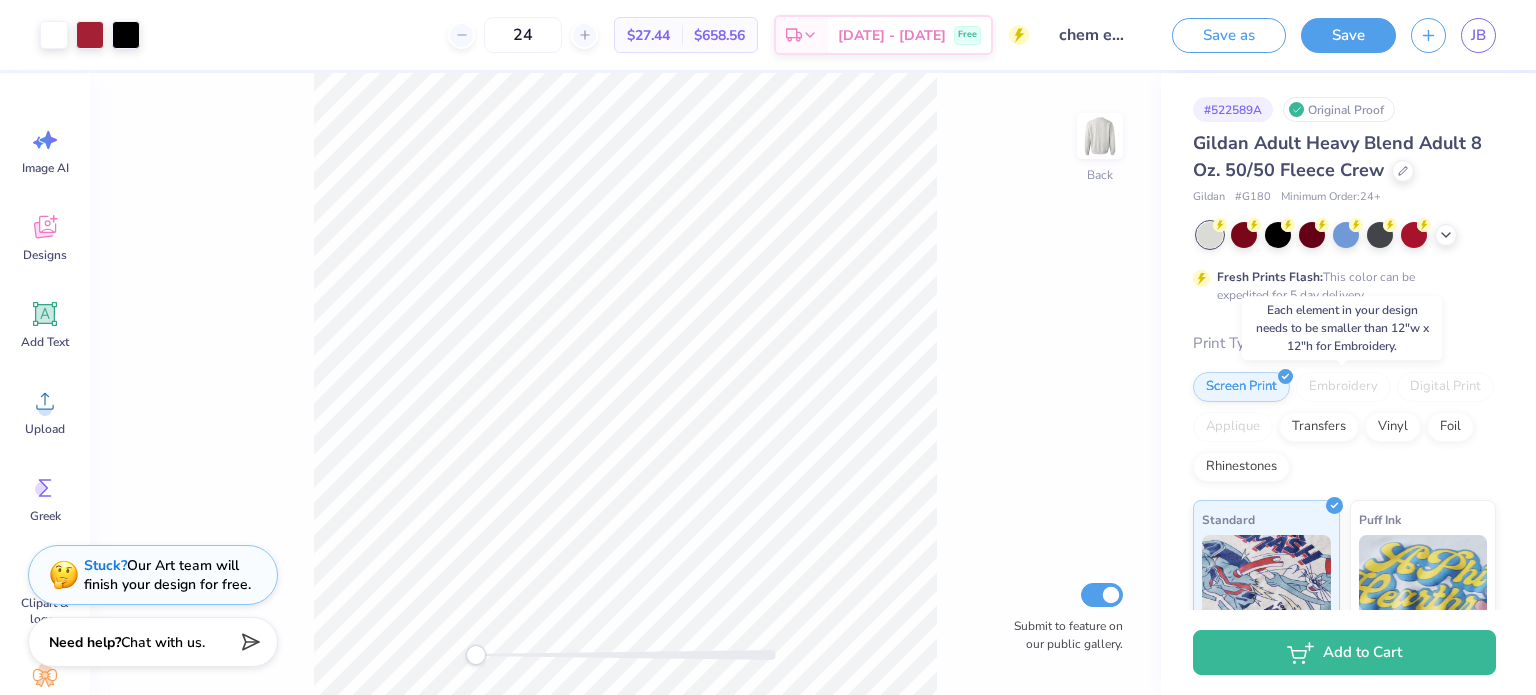
scroll to position [24, 0]
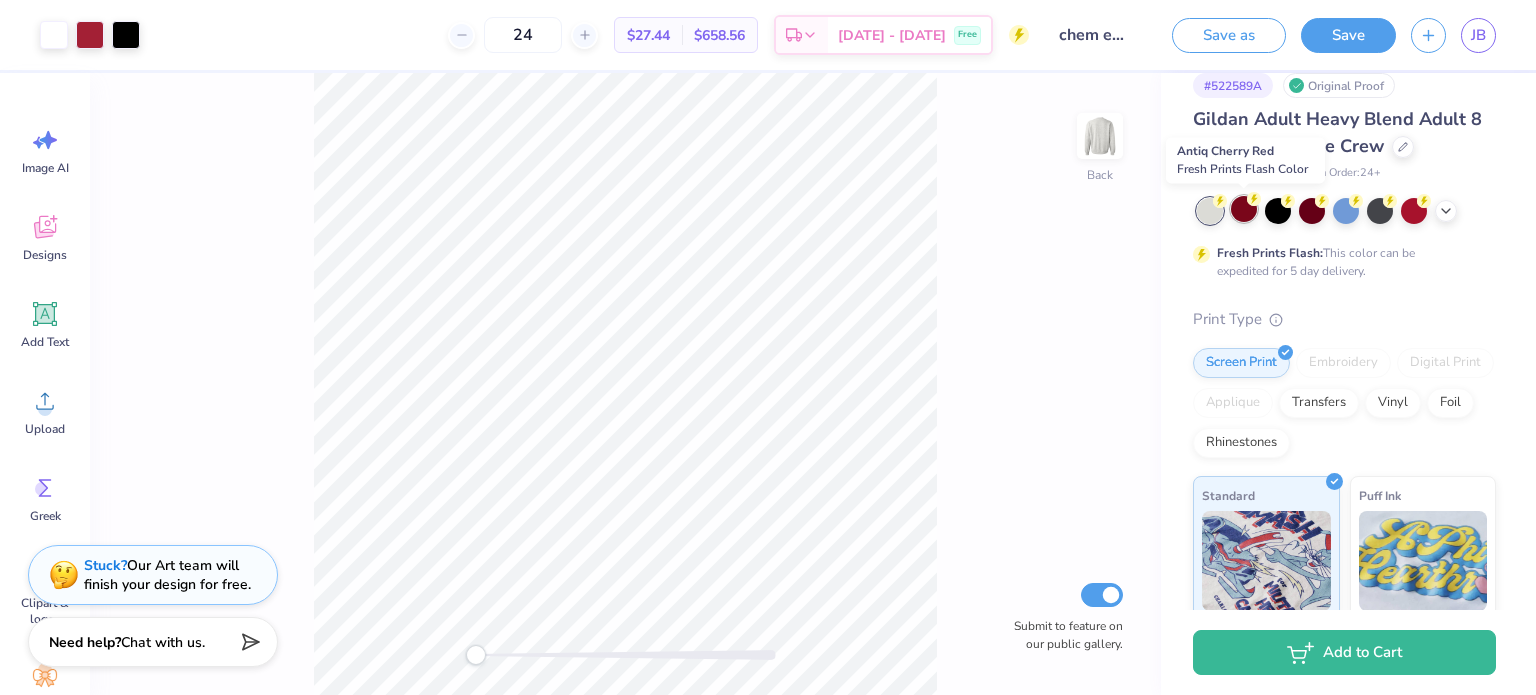
click at [1247, 210] on div at bounding box center [1244, 209] width 26 height 26
click at [1306, 207] on div at bounding box center [1312, 209] width 26 height 26
click at [1454, 211] on div at bounding box center [1446, 209] width 22 height 22
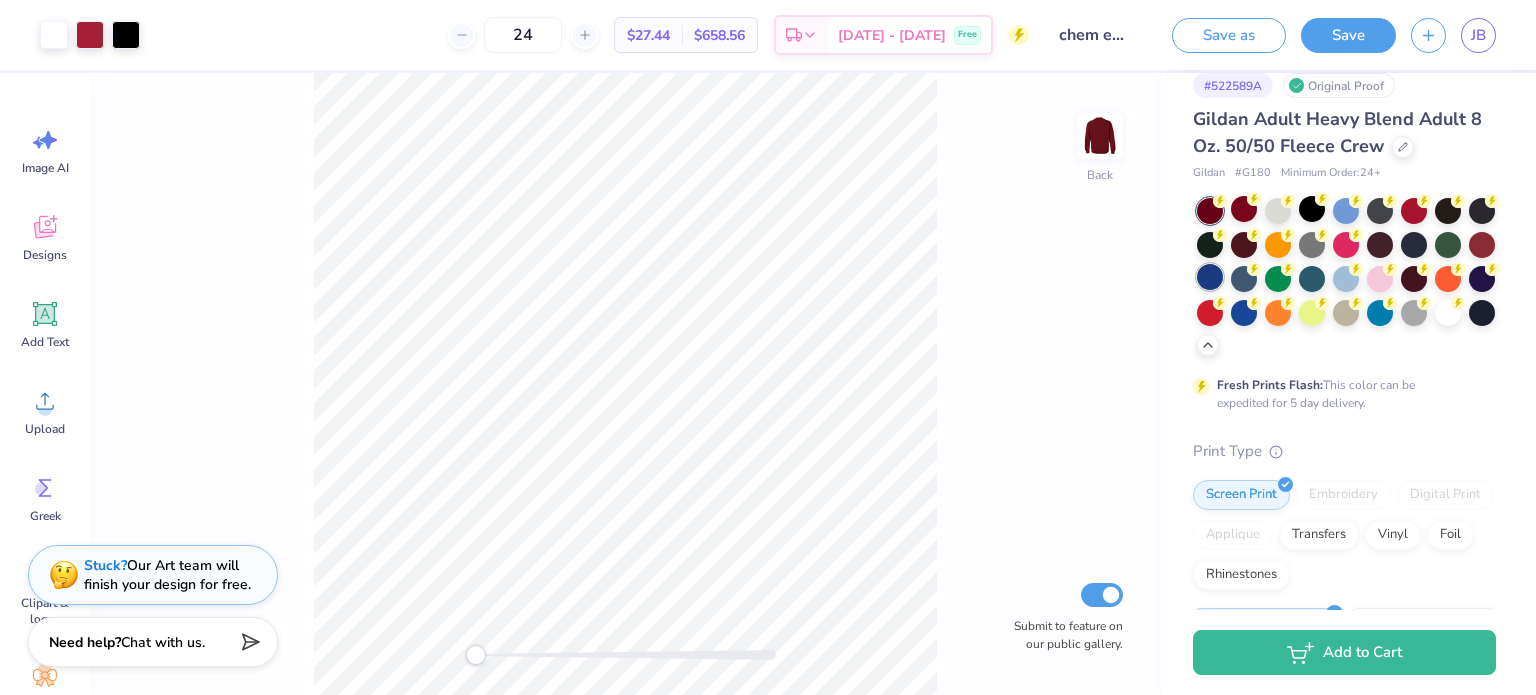
click at [1223, 274] on div at bounding box center [1210, 277] width 26 height 26
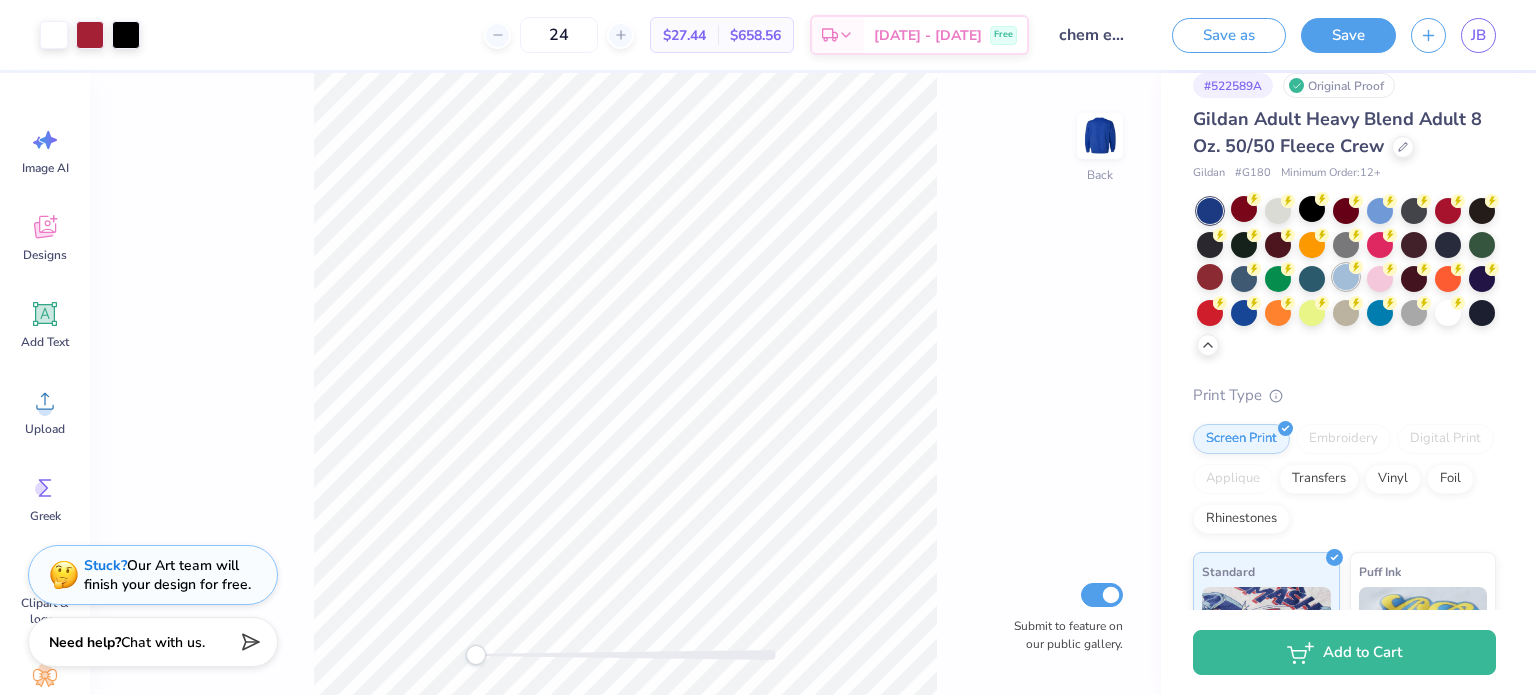
click at [1359, 282] on div at bounding box center [1346, 277] width 26 height 26
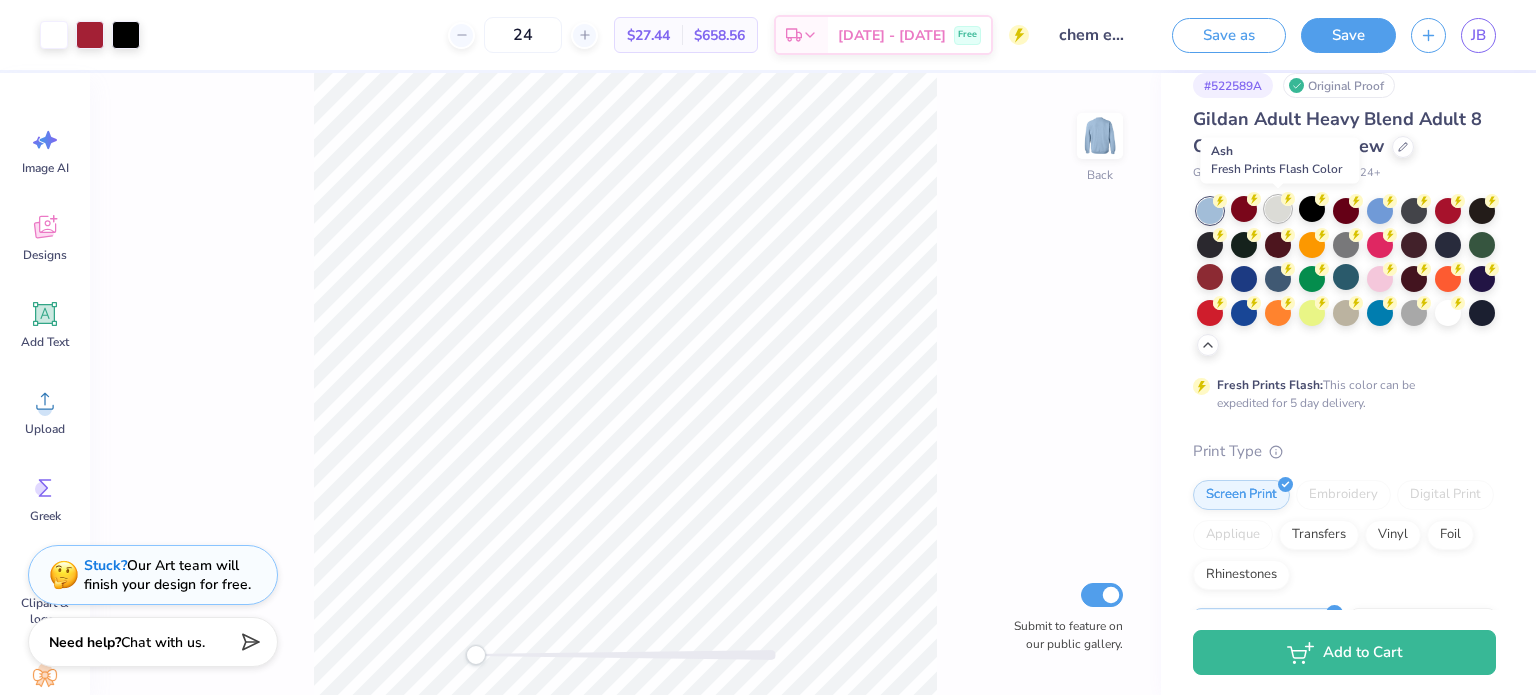
click at [1272, 215] on div at bounding box center [1278, 209] width 26 height 26
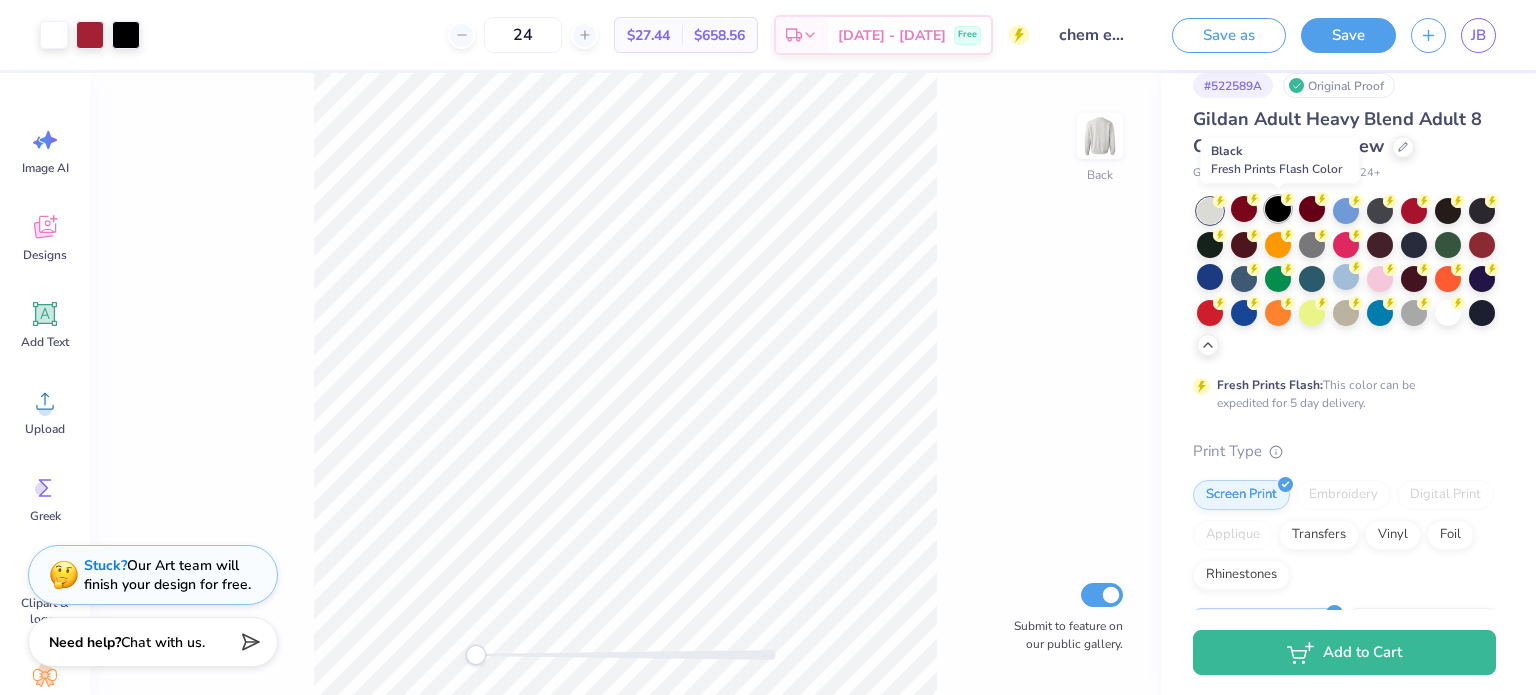
click at [1281, 203] on icon at bounding box center [1288, 199] width 14 height 14
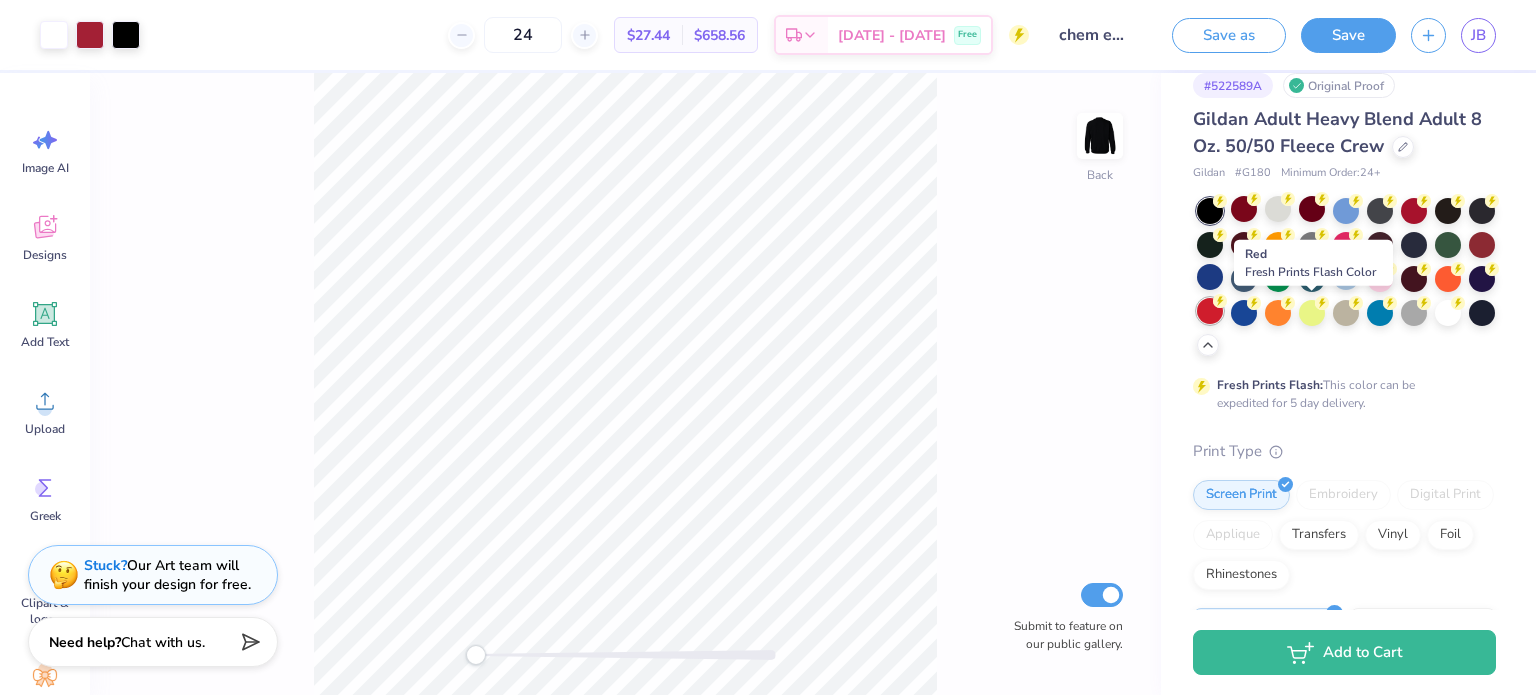
click at [1223, 312] on div at bounding box center [1210, 311] width 26 height 26
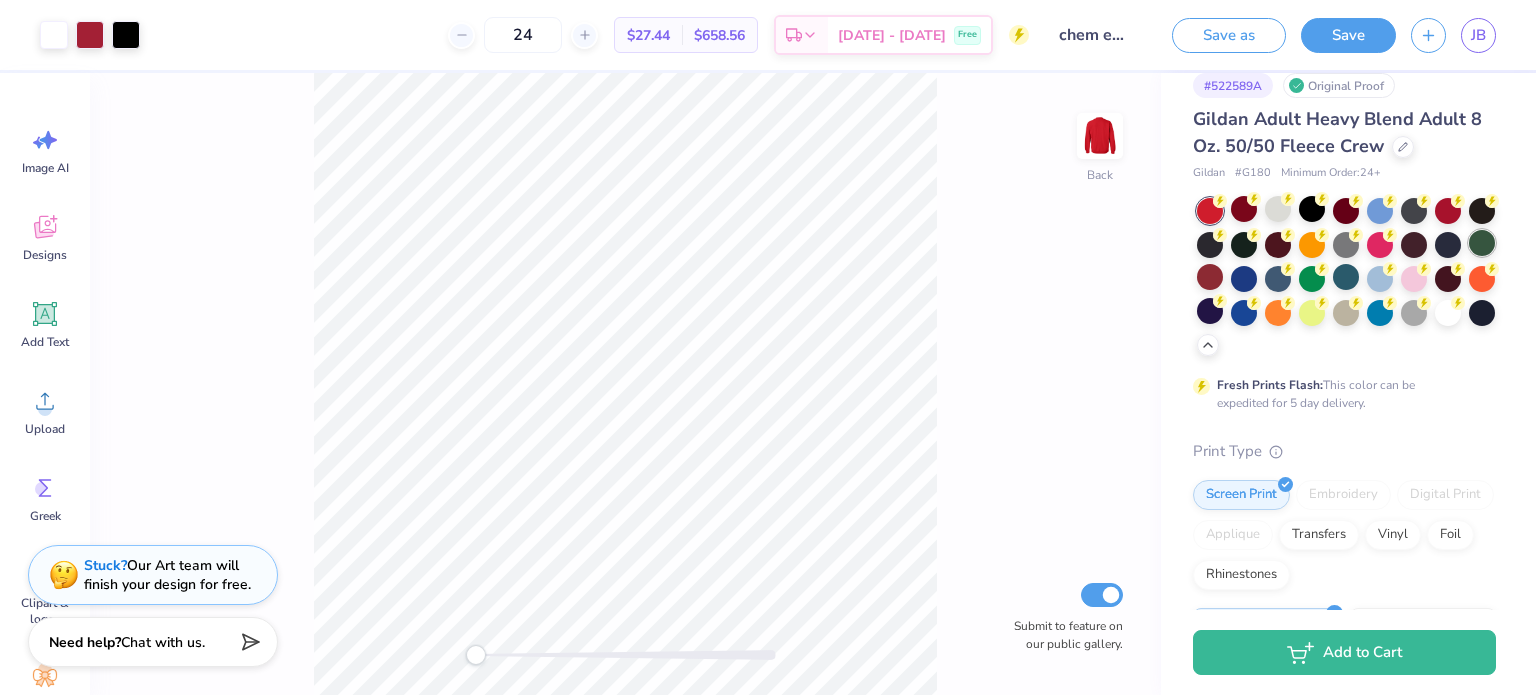
click at [1469, 256] on div at bounding box center [1482, 243] width 26 height 26
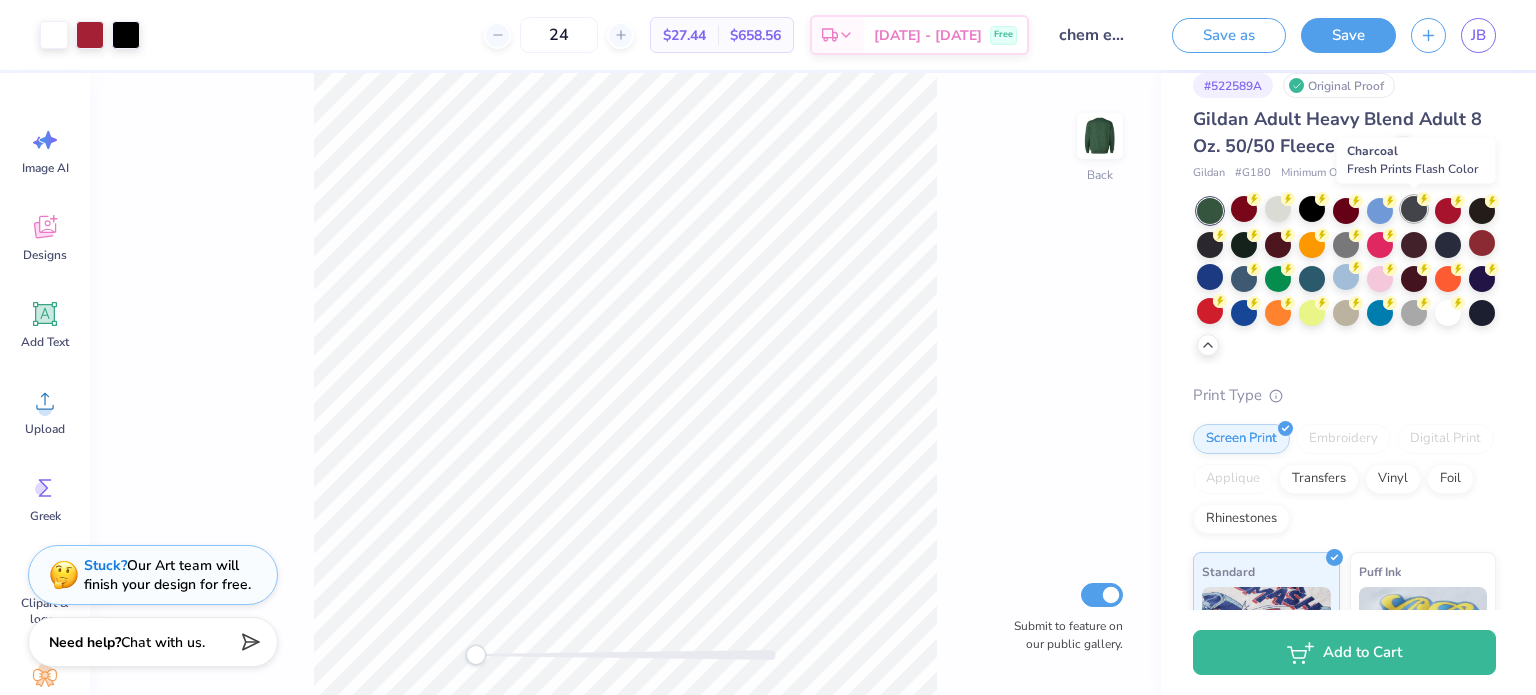
click at [1413, 205] on div at bounding box center [1414, 209] width 26 height 26
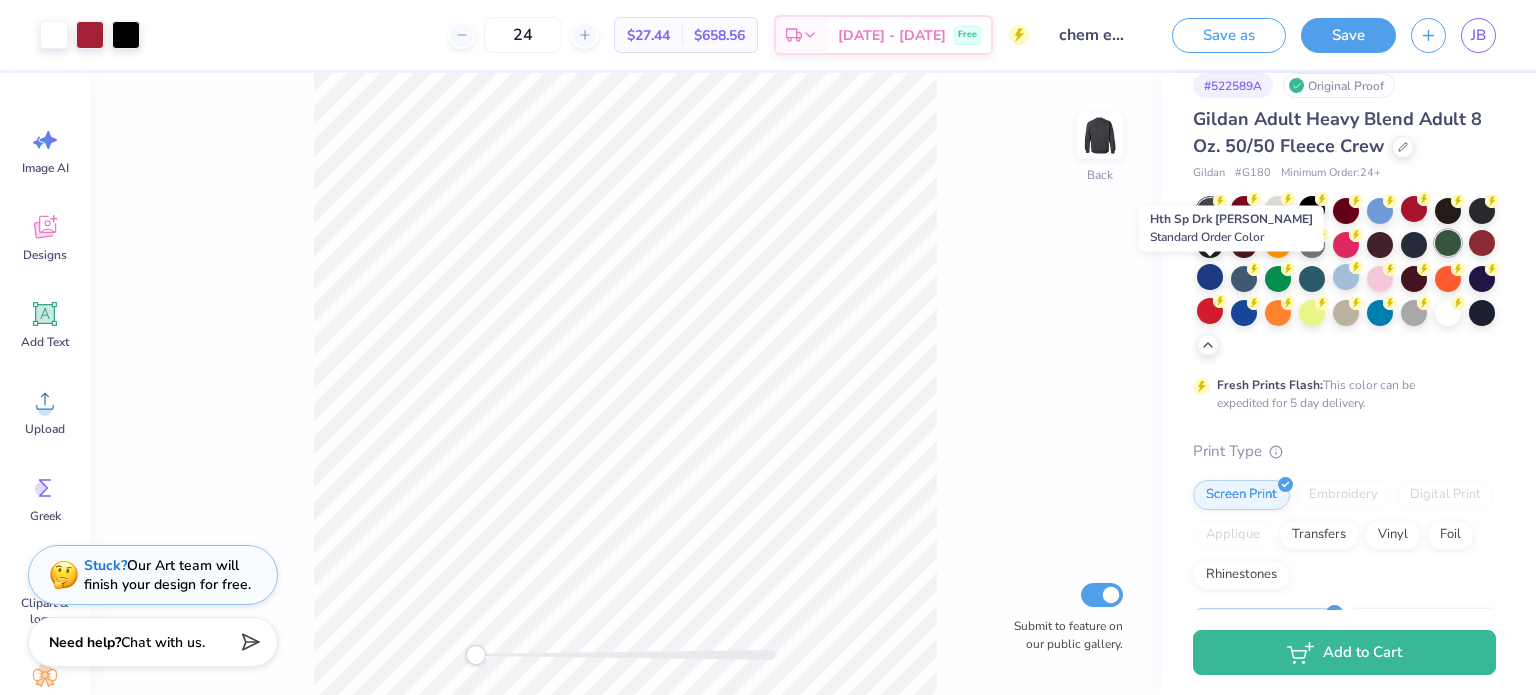
click at [1435, 256] on div at bounding box center [1448, 243] width 26 height 26
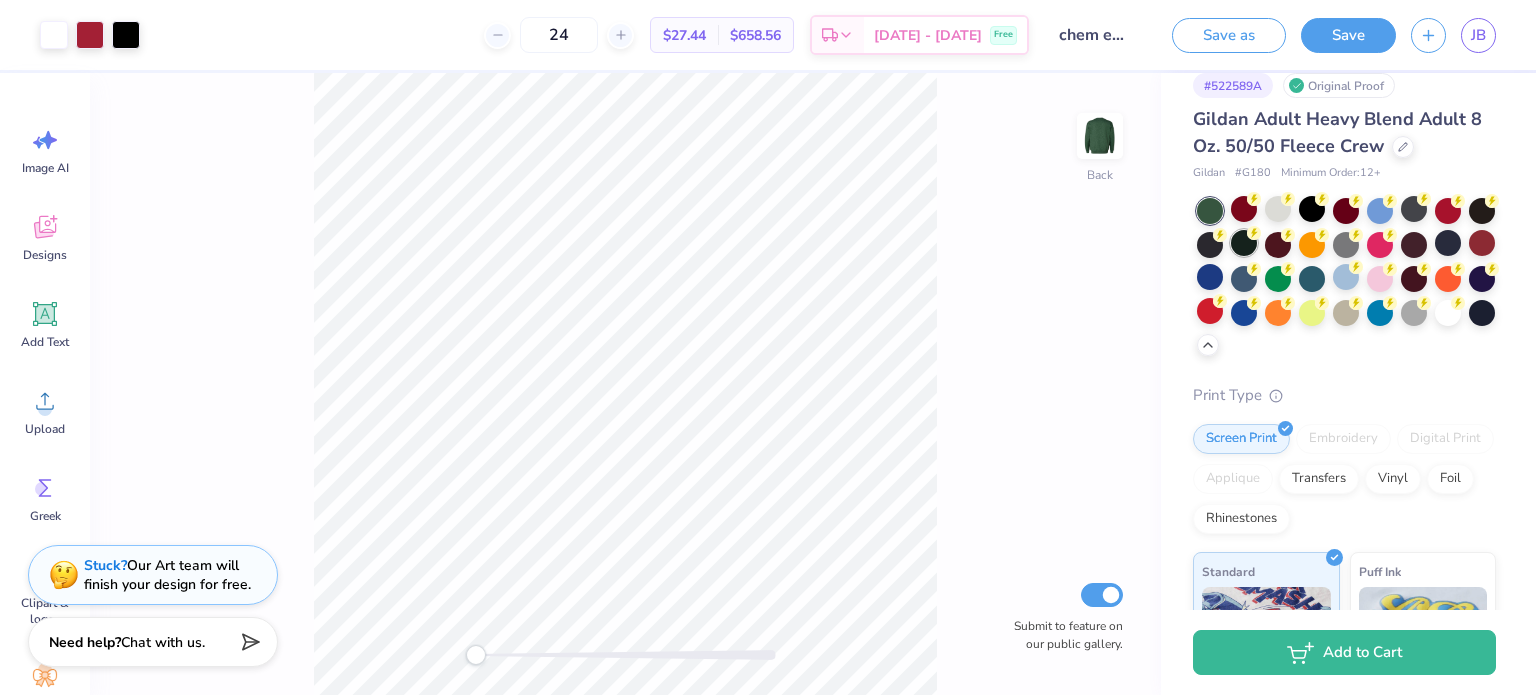
click at [1257, 247] on div at bounding box center [1244, 243] width 26 height 26
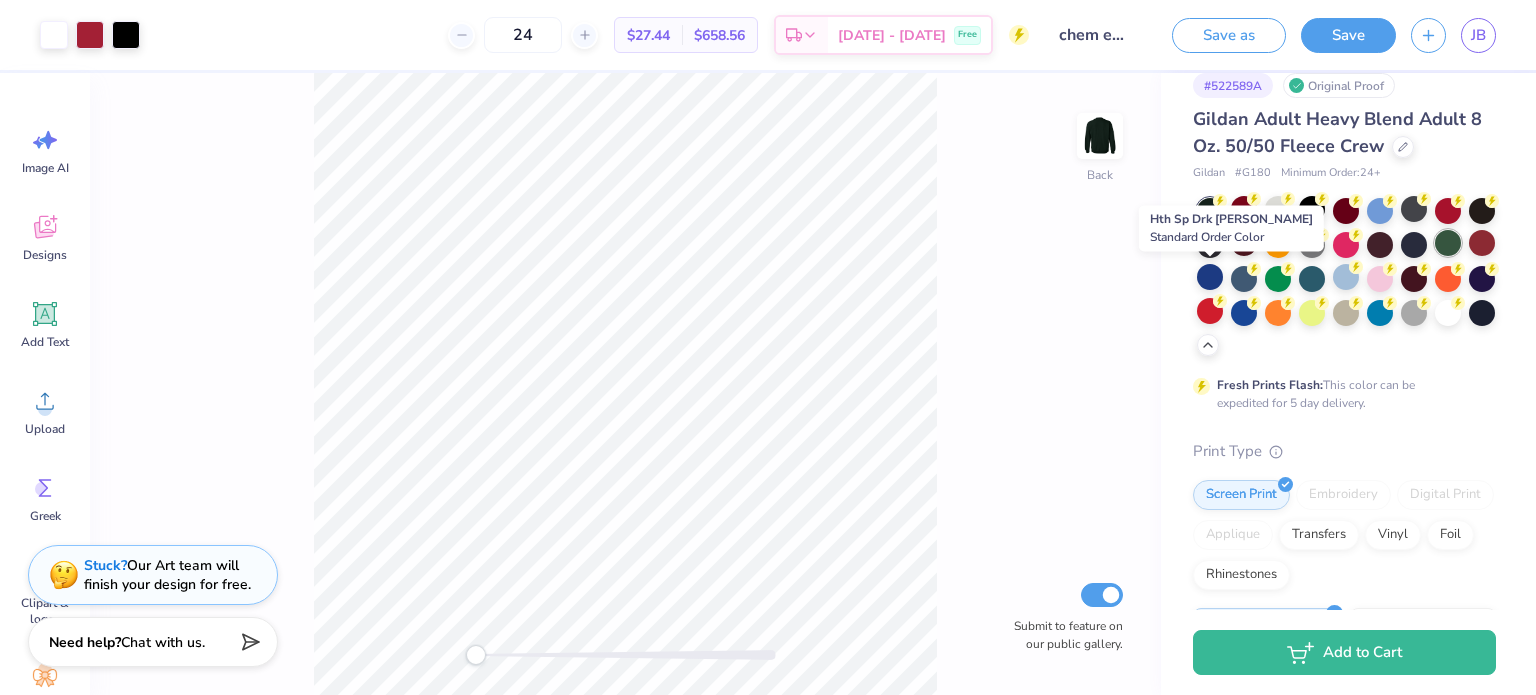
click at [1435, 256] on div at bounding box center [1448, 243] width 26 height 26
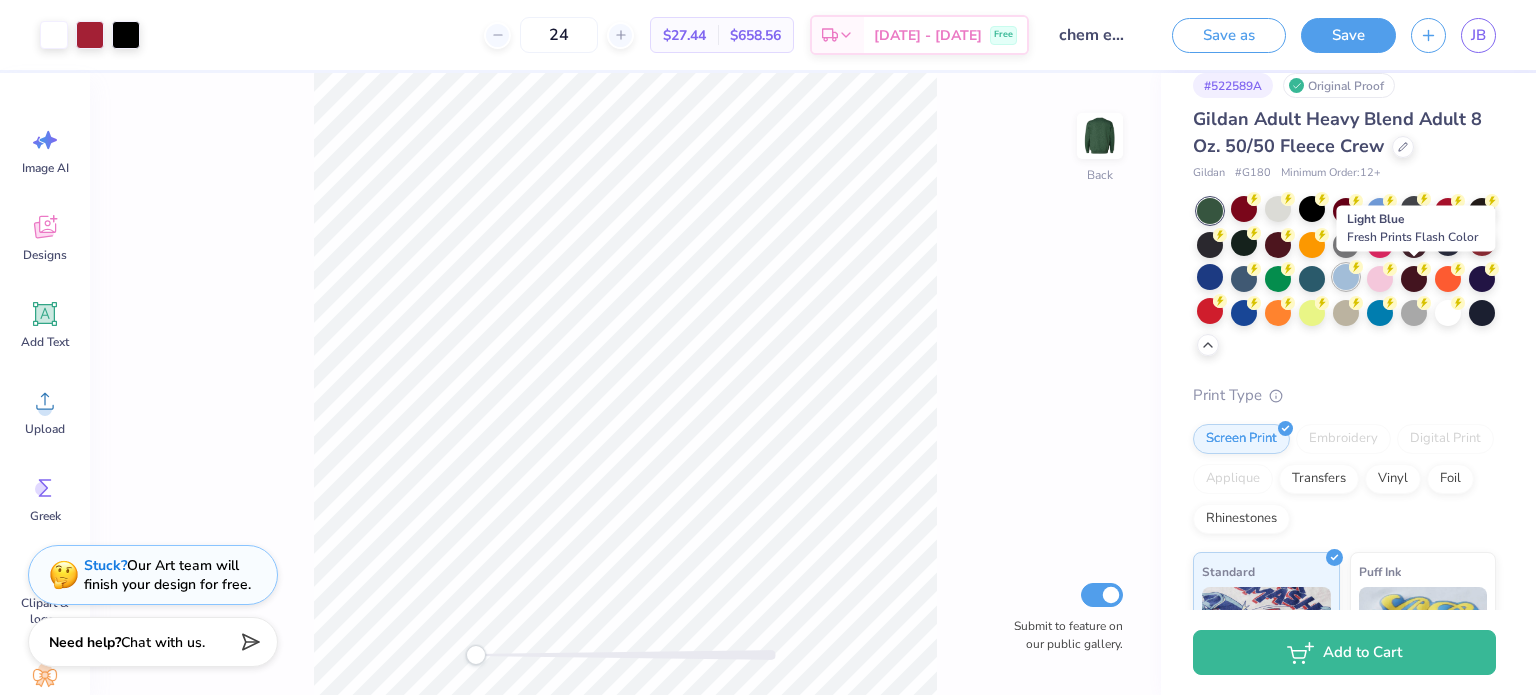
click at [1359, 283] on div at bounding box center [1346, 277] width 26 height 26
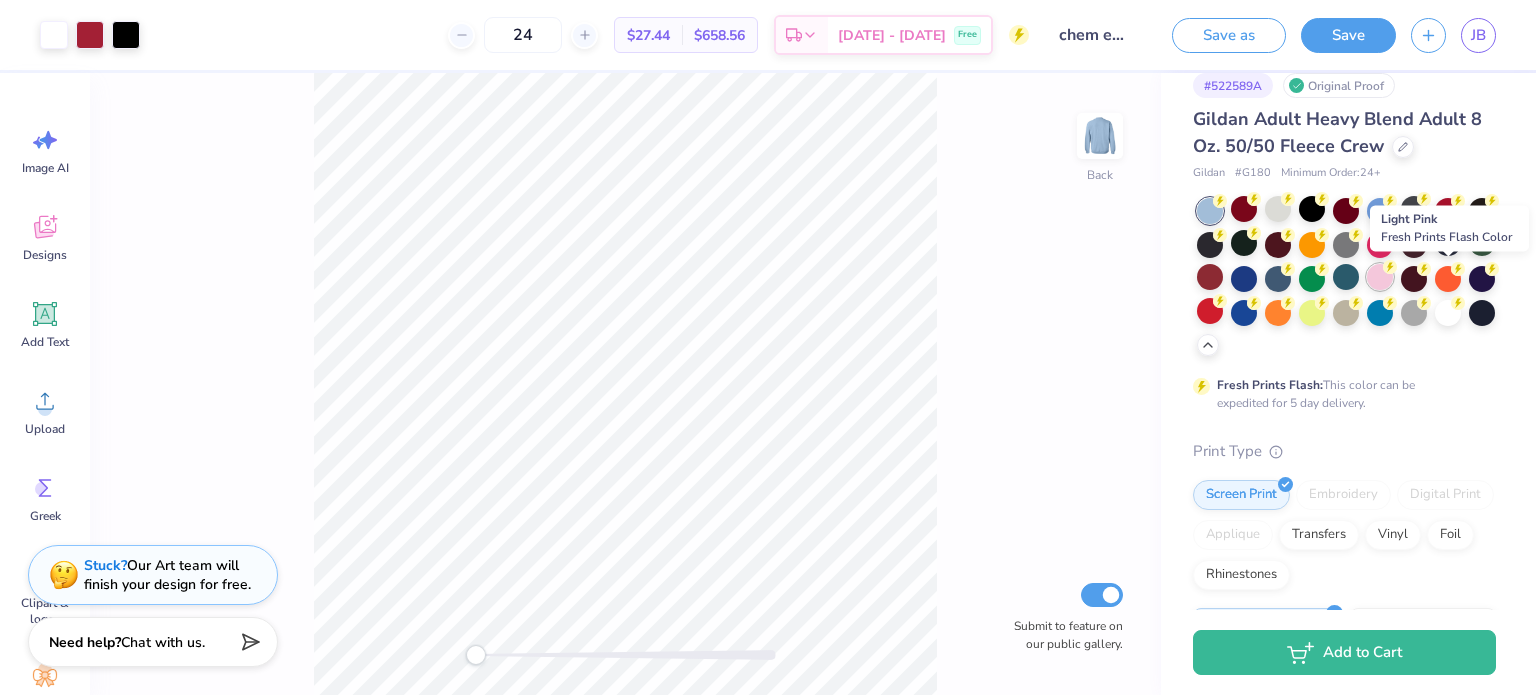
click at [1393, 283] on div at bounding box center [1380, 277] width 26 height 26
